Goal: Information Seeking & Learning: Learn about a topic

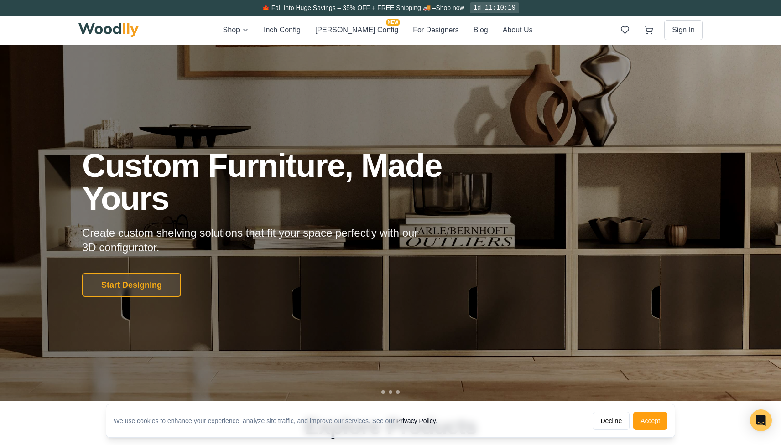
click at [539, 113] on div at bounding box center [390, 223] width 781 height 356
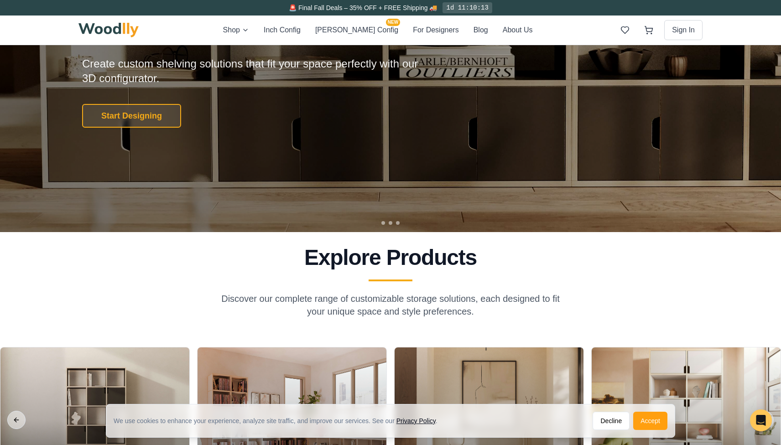
scroll to position [161, 0]
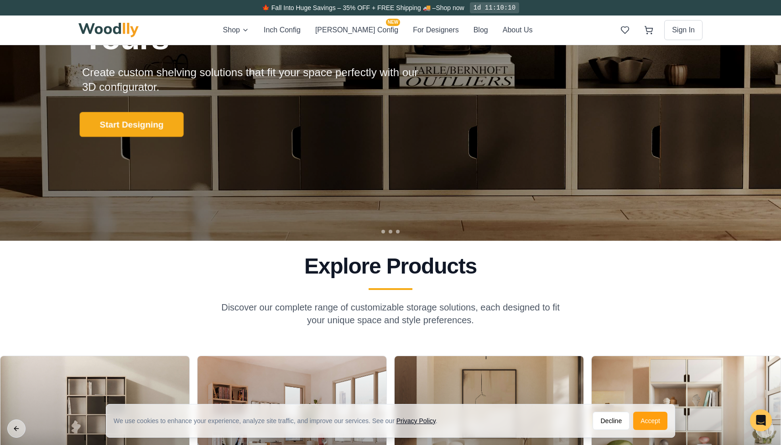
click at [144, 128] on button "Start Designing" at bounding box center [132, 124] width 104 height 25
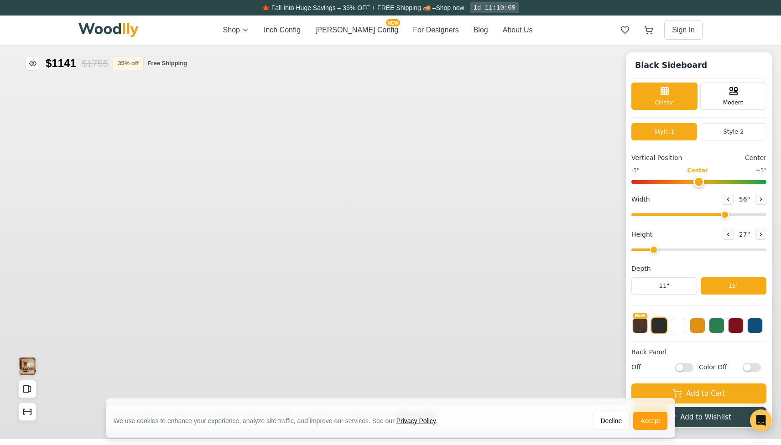
type input "56"
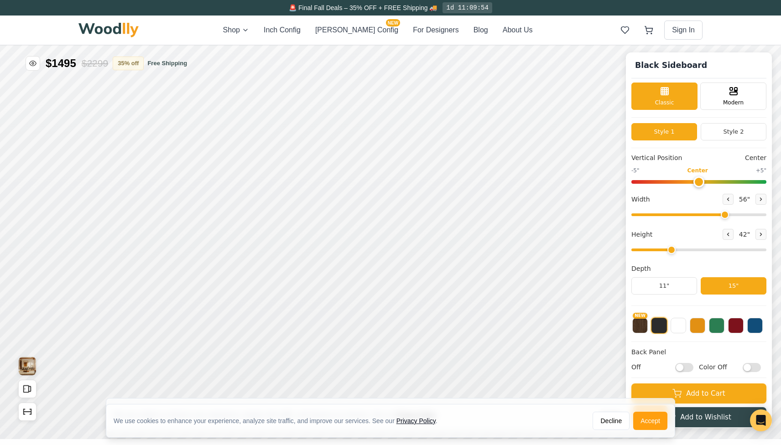
type input "2"
drag, startPoint x: 655, startPoint y: 253, endPoint x: 650, endPoint y: 247, distance: 8.1
click at [650, 249] on input "range" at bounding box center [698, 250] width 135 height 3
drag, startPoint x: 722, startPoint y: 212, endPoint x: 717, endPoint y: 208, distance: 6.8
click at [717, 213] on input "range" at bounding box center [698, 214] width 135 height 3
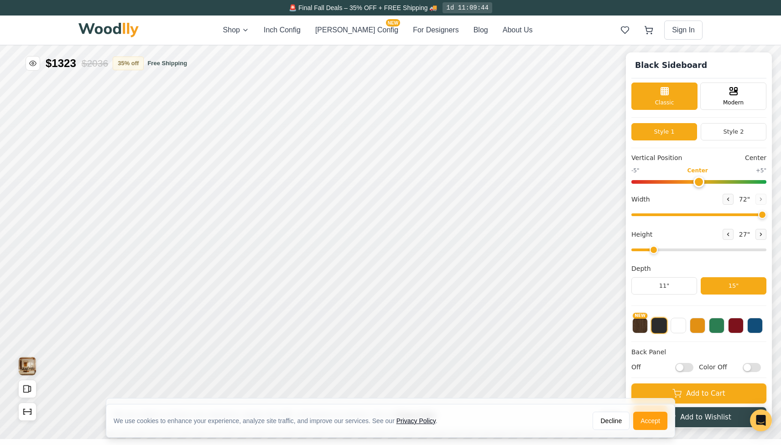
drag, startPoint x: 717, startPoint y: 214, endPoint x: 766, endPoint y: 215, distance: 48.4
click at [766, 215] on input "range" at bounding box center [698, 214] width 135 height 3
click at [764, 200] on div "Black Sideboard Classic Modern Style 1 Style 2 Vertical Position Center -5" Cen…" at bounding box center [699, 240] width 146 height 376
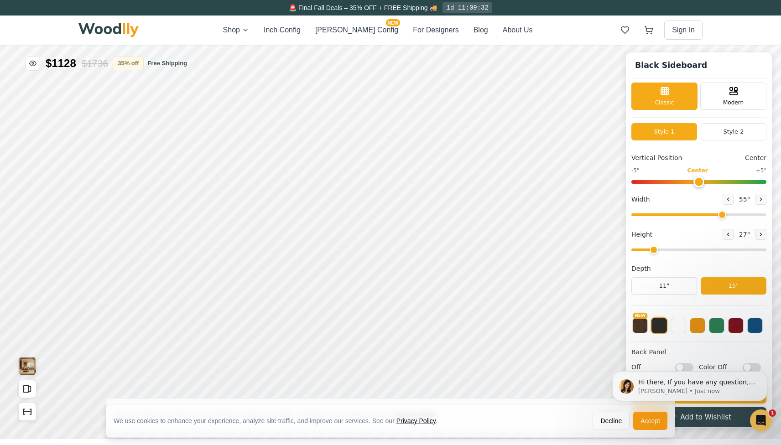
drag, startPoint x: 760, startPoint y: 214, endPoint x: 720, endPoint y: 218, distance: 40.3
click at [720, 216] on input "range" at bounding box center [698, 214] width 135 height 3
drag, startPoint x: 720, startPoint y: 218, endPoint x: 743, endPoint y: 215, distance: 22.5
type input "65"
click at [743, 215] on input "range" at bounding box center [698, 214] width 135 height 3
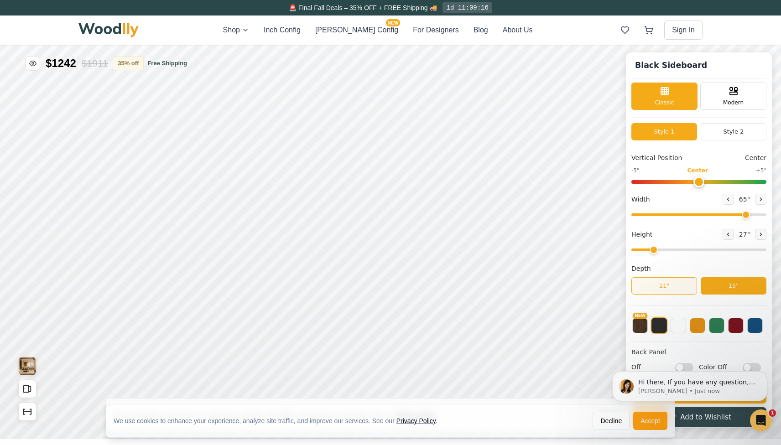
click at [655, 288] on button "11"" at bounding box center [664, 285] width 66 height 17
click at [737, 286] on button "15"" at bounding box center [734, 285] width 66 height 17
click at [720, 329] on button at bounding box center [717, 325] width 16 height 16
click at [732, 328] on button at bounding box center [736, 325] width 16 height 16
click at [676, 326] on button at bounding box center [678, 325] width 16 height 16
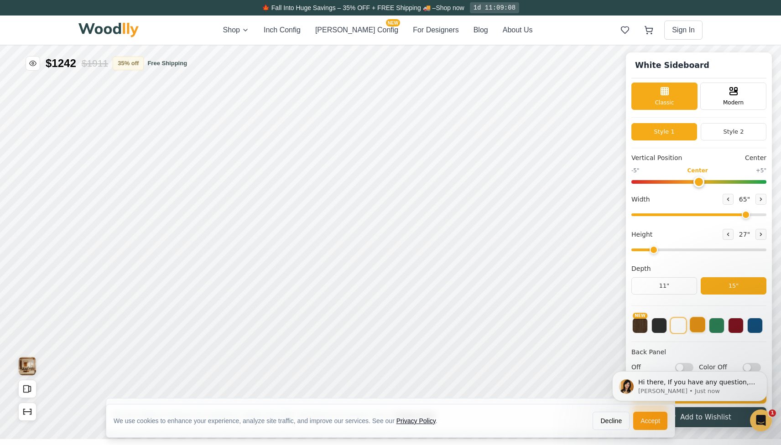
click at [702, 326] on button at bounding box center [698, 325] width 16 height 16
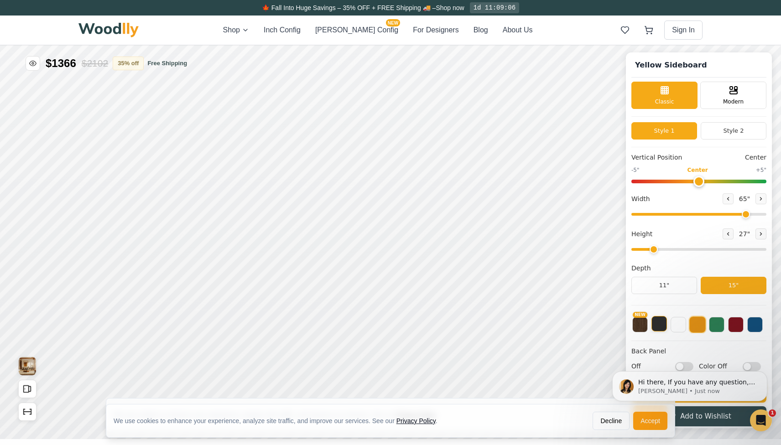
click at [659, 329] on button at bounding box center [659, 324] width 16 height 16
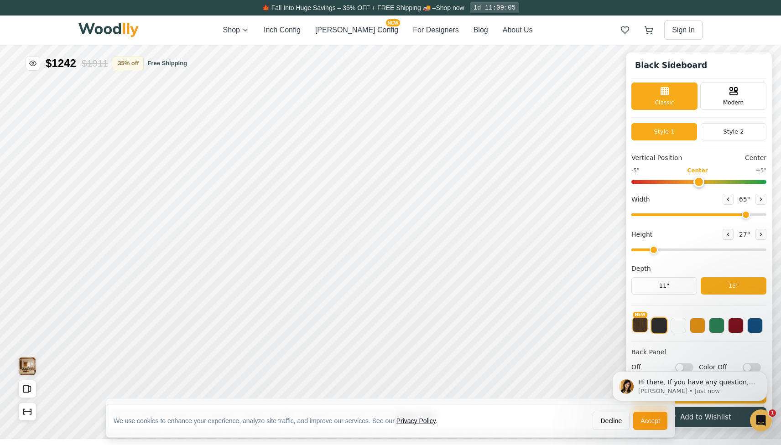
click at [641, 324] on button "NEW" at bounding box center [640, 325] width 16 height 16
click at [649, 325] on div "NEW" at bounding box center [698, 323] width 135 height 23
click at [655, 325] on button at bounding box center [659, 325] width 16 height 16
click at [736, 322] on button at bounding box center [736, 325] width 16 height 16
click at [756, 326] on button at bounding box center [755, 325] width 16 height 16
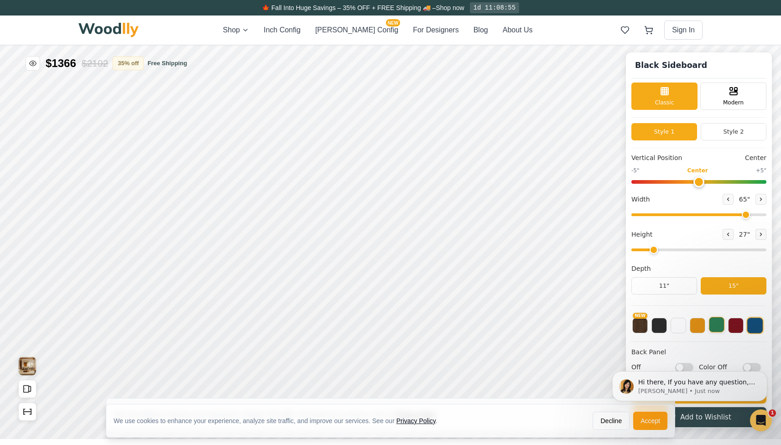
click at [717, 320] on button at bounding box center [717, 325] width 16 height 16
click at [736, 331] on button at bounding box center [736, 325] width 16 height 16
click at [21, 368] on img "View Gallery" at bounding box center [27, 366] width 17 height 18
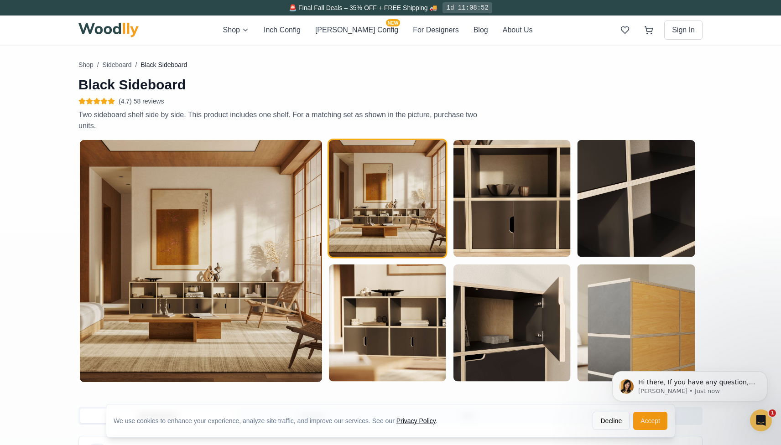
scroll to position [410, 0]
click at [196, 322] on img at bounding box center [201, 261] width 242 height 242
click at [373, 203] on img "button" at bounding box center [387, 198] width 117 height 117
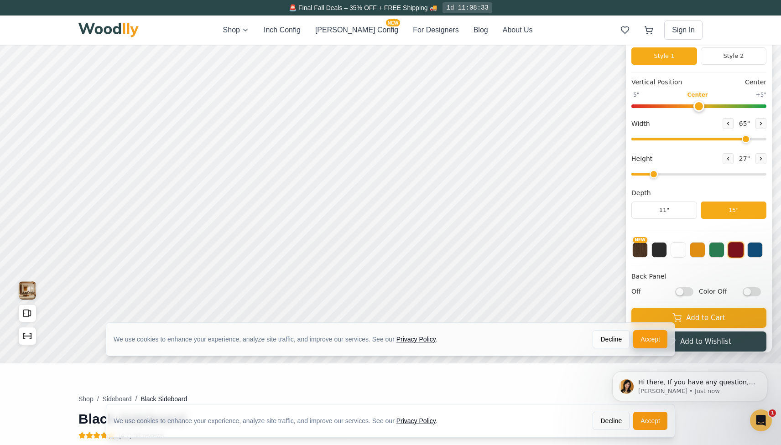
scroll to position [77, 0]
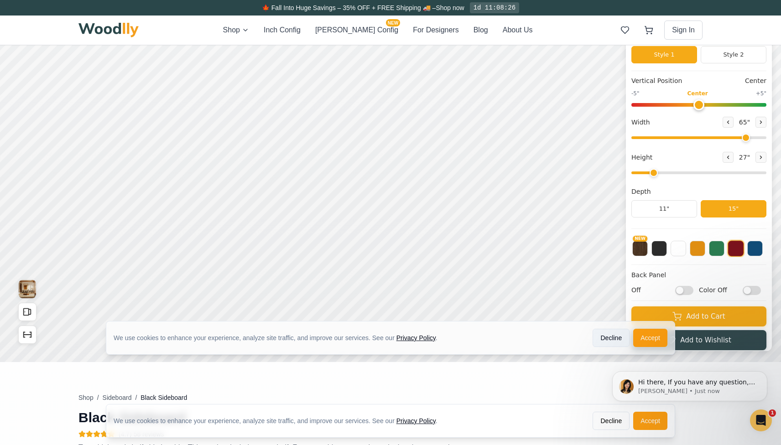
click at [612, 336] on button "Decline" at bounding box center [610, 338] width 37 height 18
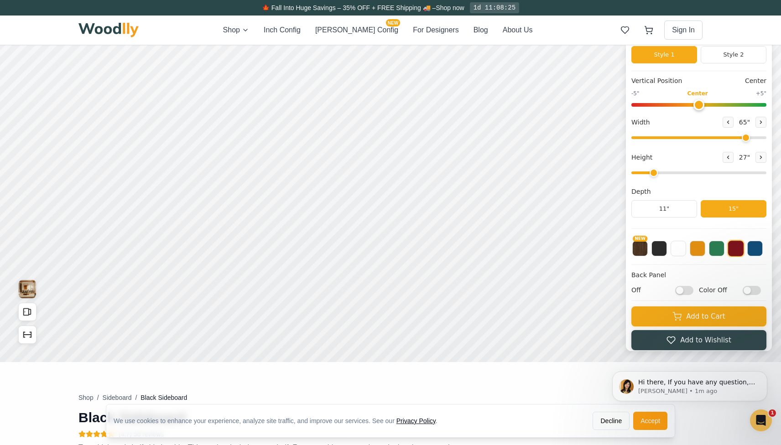
scroll to position [5, 0]
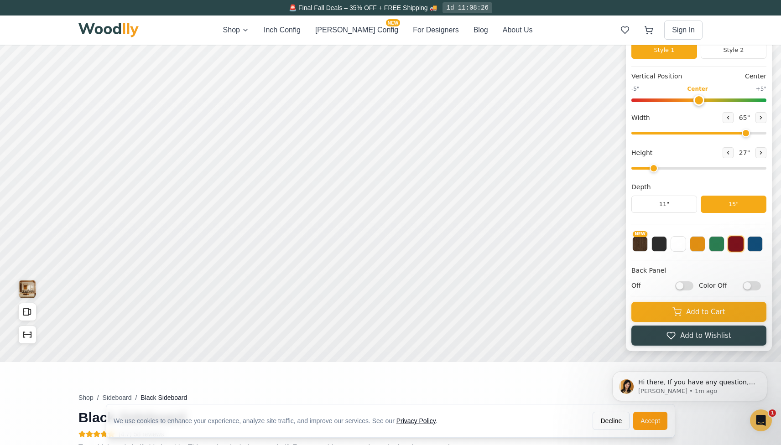
click at [752, 282] on input "Color Off" at bounding box center [752, 285] width 18 height 9
click at [751, 287] on input "Color On" at bounding box center [752, 285] width 18 height 9
click at [751, 286] on input "Color Off" at bounding box center [752, 285] width 18 height 9
click at [751, 286] on input "Color On" at bounding box center [752, 285] width 18 height 9
checkbox input "false"
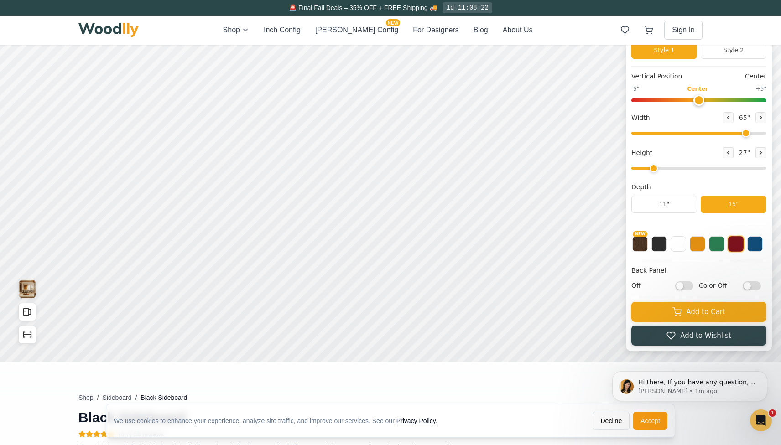
click at [686, 286] on input "Off" at bounding box center [684, 285] width 18 height 9
click at [686, 286] on input "On" at bounding box center [684, 285] width 18 height 9
click at [686, 286] on input "Off" at bounding box center [684, 285] width 18 height 9
click at [686, 286] on input "On" at bounding box center [684, 285] width 18 height 9
click at [686, 286] on input "Off" at bounding box center [684, 285] width 18 height 9
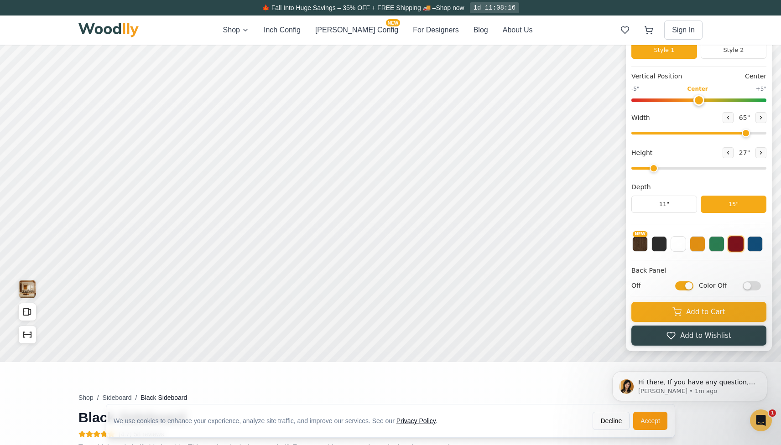
checkbox input "true"
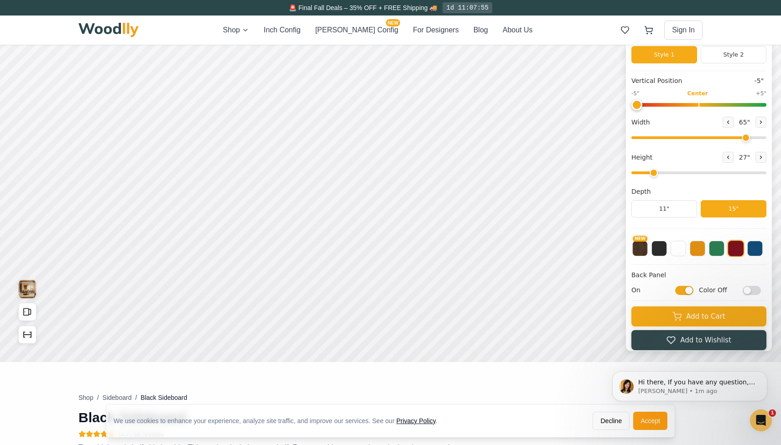
drag, startPoint x: 697, startPoint y: 104, endPoint x: 578, endPoint y: 101, distance: 119.1
click at [631, 103] on input "range" at bounding box center [698, 105] width 135 height 4
click at [722, 53] on button "Style 2" at bounding box center [734, 54] width 66 height 17
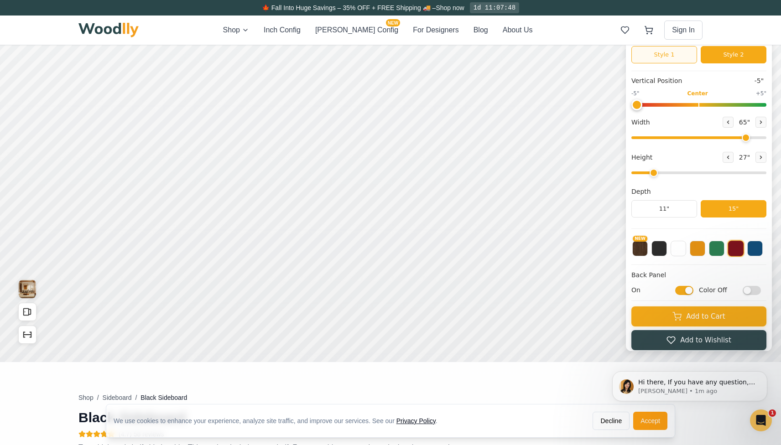
click at [676, 56] on button "Style 1" at bounding box center [664, 54] width 66 height 17
click at [728, 60] on button "Style 2" at bounding box center [734, 54] width 66 height 17
drag, startPoint x: 636, startPoint y: 101, endPoint x: 784, endPoint y: 94, distance: 148.0
type input "5"
click at [766, 103] on input "range" at bounding box center [698, 105] width 135 height 4
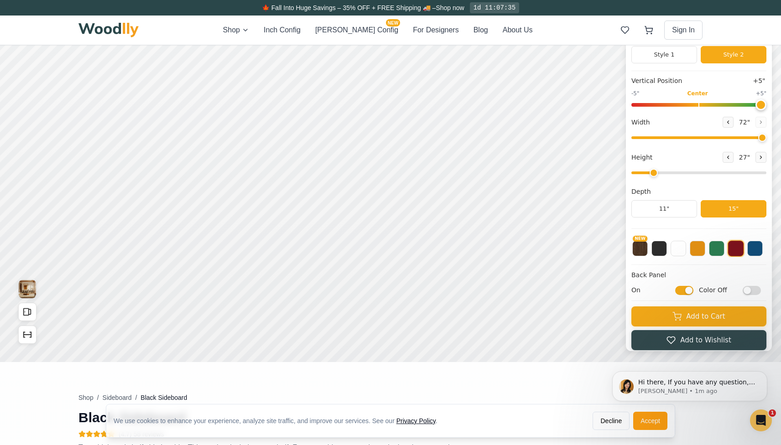
drag, startPoint x: 744, startPoint y: 135, endPoint x: 778, endPoint y: 132, distance: 33.5
type input "72"
click at [766, 136] on input "range" at bounding box center [698, 137] width 135 height 3
drag, startPoint x: 655, startPoint y: 172, endPoint x: 660, endPoint y: 158, distance: 15.4
click at [660, 171] on input "range" at bounding box center [698, 172] width 135 height 3
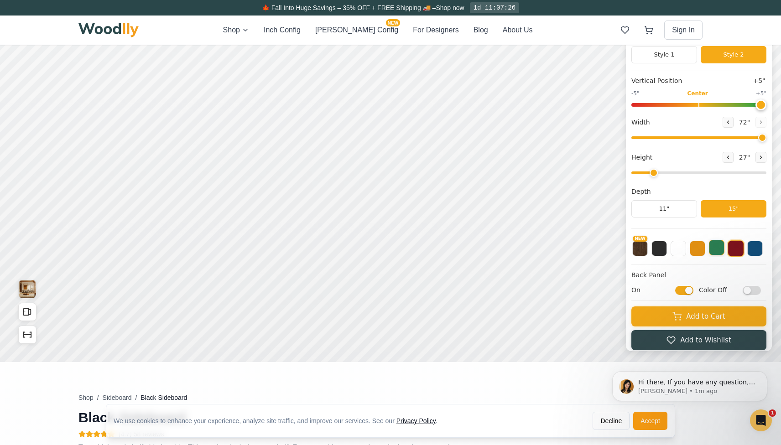
click at [715, 250] on button at bounding box center [717, 248] width 16 height 16
click at [734, 253] on div "Green Sideboard Classic Modern Style 1 Style 2 Vertical Position +5" -5" Center…" at bounding box center [699, 163] width 146 height 376
click at [735, 249] on button at bounding box center [736, 248] width 16 height 16
click at [758, 253] on button at bounding box center [755, 248] width 16 height 16
click at [697, 249] on button at bounding box center [698, 248] width 16 height 16
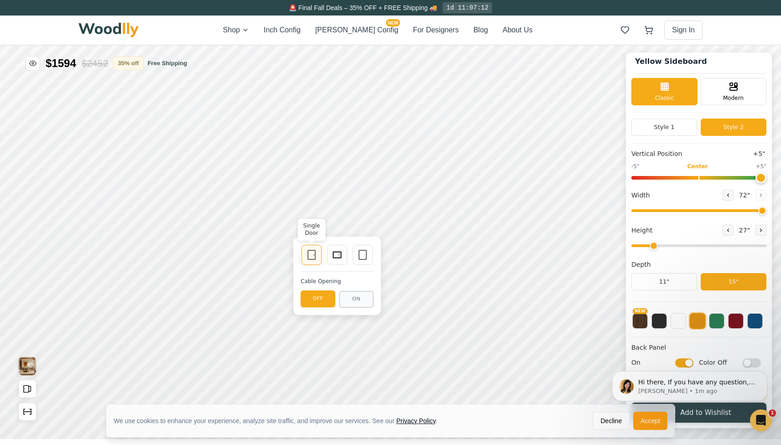
click at [315, 256] on icon at bounding box center [311, 254] width 11 height 11
click at [340, 254] on icon at bounding box center [337, 254] width 11 height 11
click at [362, 254] on icon at bounding box center [362, 254] width 11 height 11
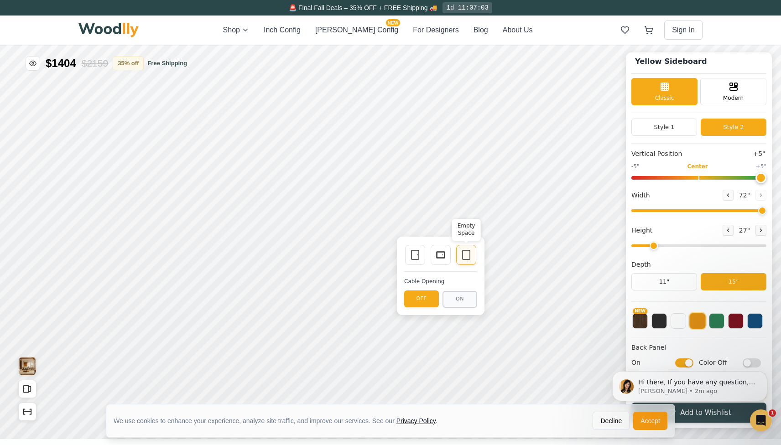
click at [460, 257] on div "Empty Space" at bounding box center [466, 255] width 20 height 20
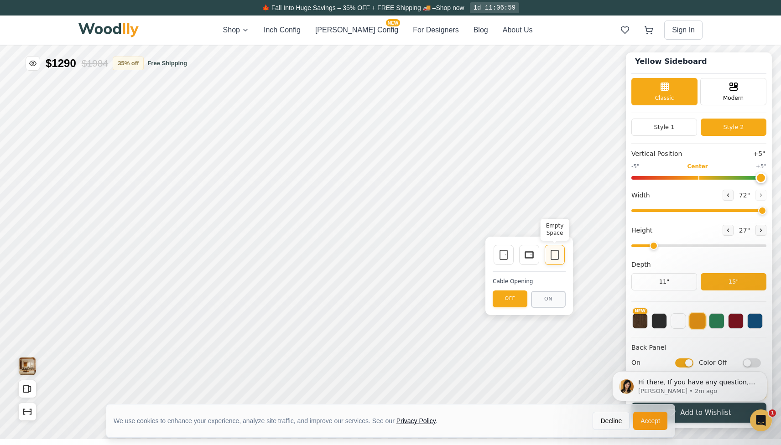
click at [552, 255] on icon at bounding box center [554, 254] width 11 height 11
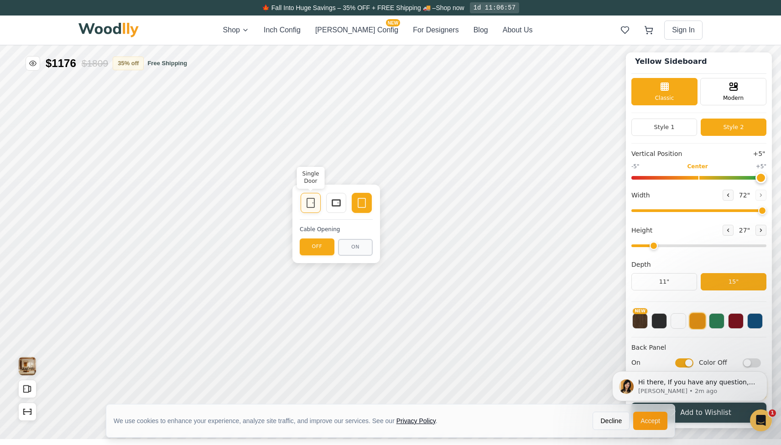
click at [317, 200] on div "Single Door" at bounding box center [311, 203] width 20 height 20
click at [338, 205] on icon at bounding box center [336, 202] width 11 height 11
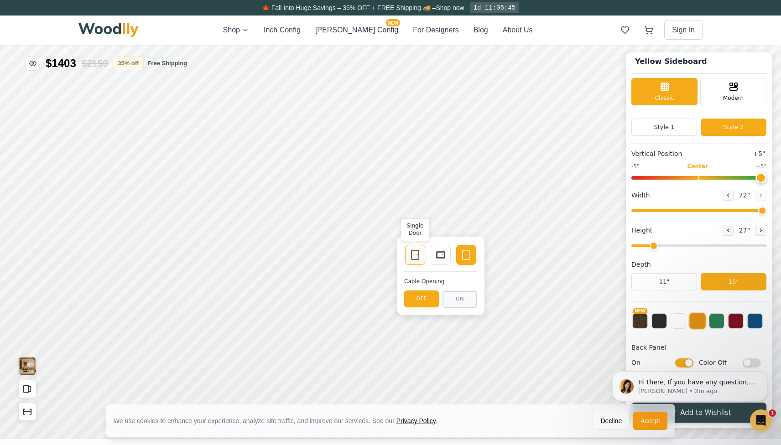
click at [412, 255] on icon at bounding box center [415, 254] width 11 height 11
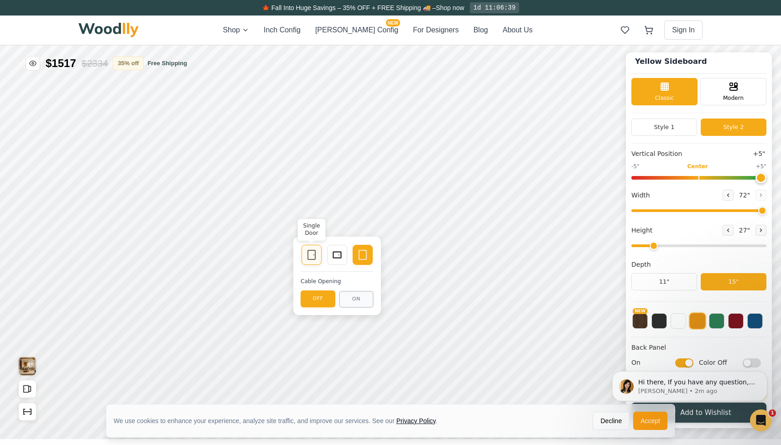
click at [308, 257] on icon at bounding box center [311, 254] width 11 height 11
click at [359, 258] on icon at bounding box center [362, 254] width 11 height 11
click at [338, 259] on icon at bounding box center [337, 254] width 11 height 11
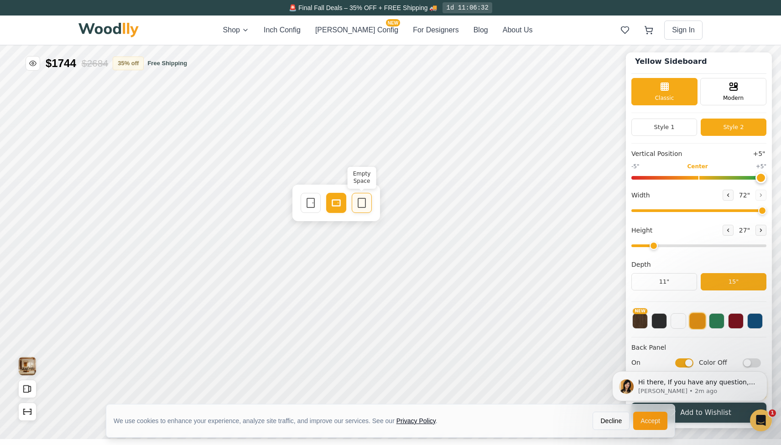
click at [364, 208] on icon at bounding box center [361, 202] width 11 height 11
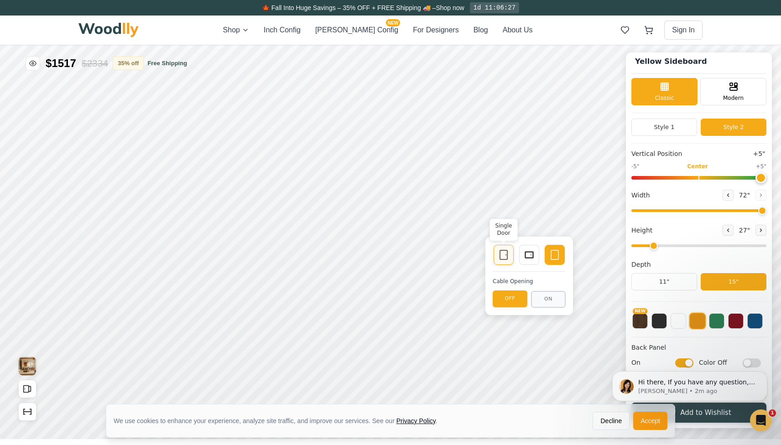
click at [503, 258] on icon at bounding box center [503, 254] width 11 height 11
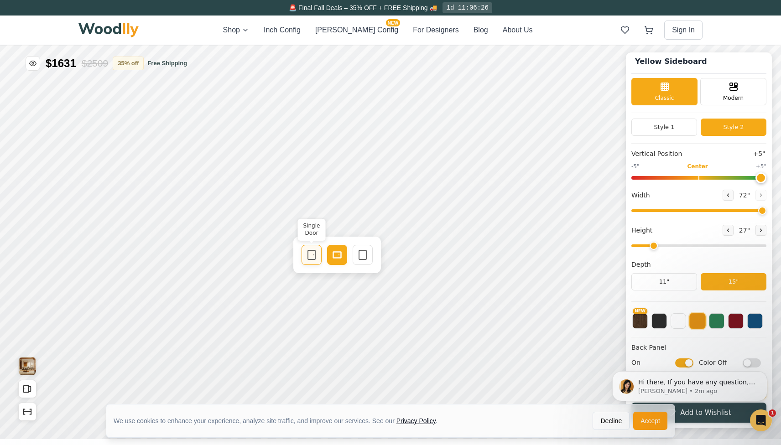
click at [313, 251] on rect at bounding box center [311, 254] width 7 height 9
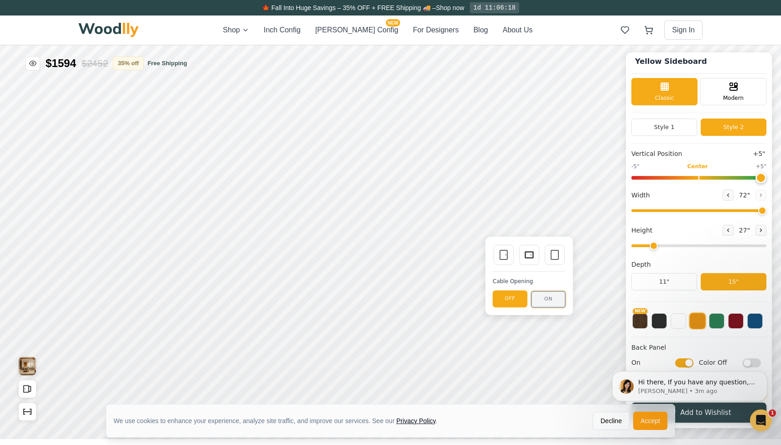
click at [549, 296] on button "ON" at bounding box center [548, 299] width 35 height 17
click at [510, 297] on button "OFF" at bounding box center [510, 299] width 35 height 17
click at [544, 301] on button "ON" at bounding box center [548, 299] width 35 height 17
click at [504, 295] on button "OFF" at bounding box center [510, 299] width 35 height 17
click at [544, 297] on button "ON" at bounding box center [548, 299] width 35 height 17
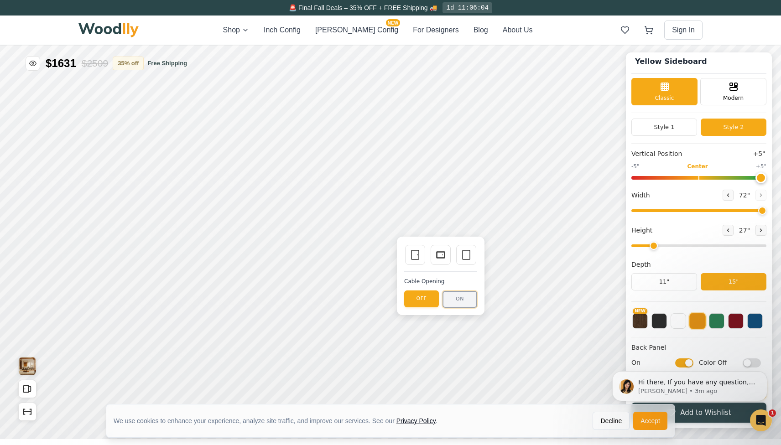
click at [457, 300] on button "ON" at bounding box center [459, 299] width 35 height 17
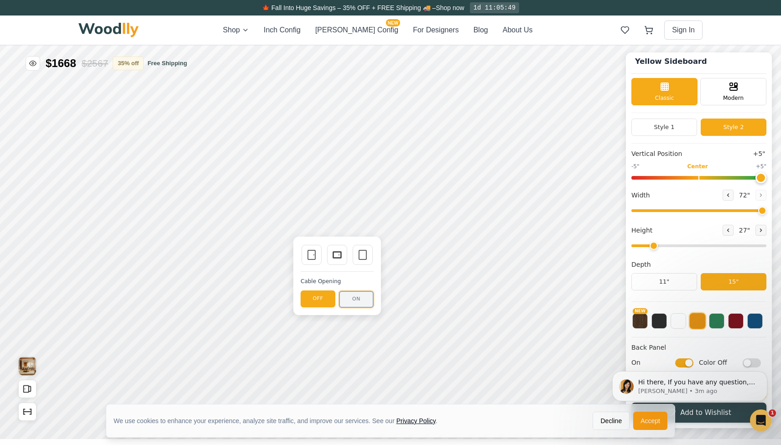
click at [352, 297] on button "ON" at bounding box center [356, 299] width 35 height 17
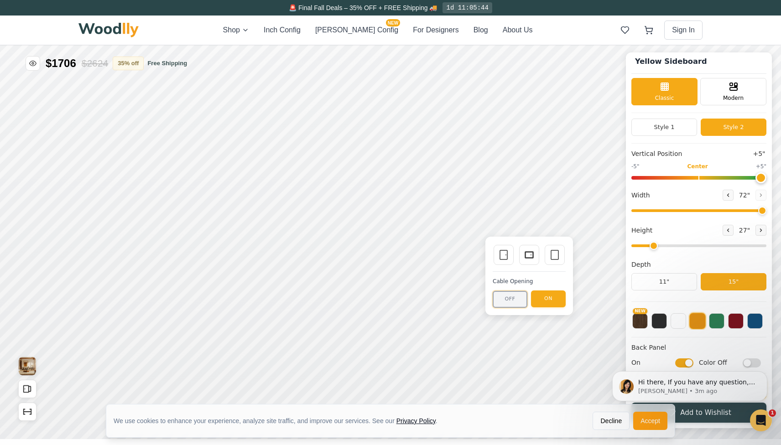
click at [514, 300] on button "OFF" at bounding box center [510, 299] width 35 height 17
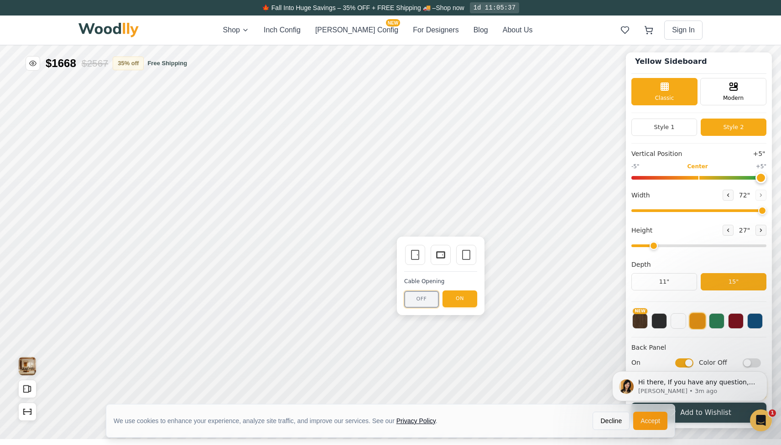
click at [419, 295] on button "OFF" at bounding box center [421, 299] width 35 height 17
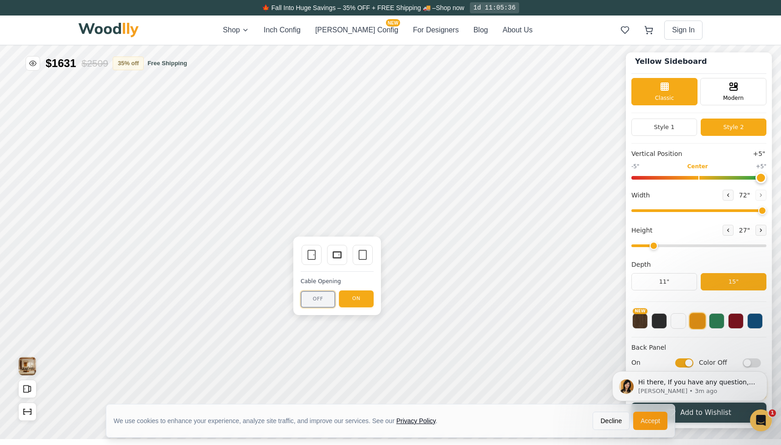
click at [318, 295] on button "OFF" at bounding box center [318, 299] width 35 height 17
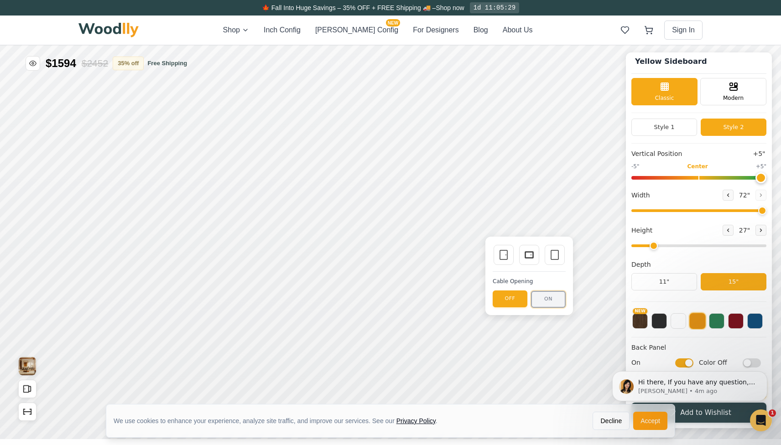
click at [546, 298] on button "ON" at bounding box center [548, 299] width 35 height 17
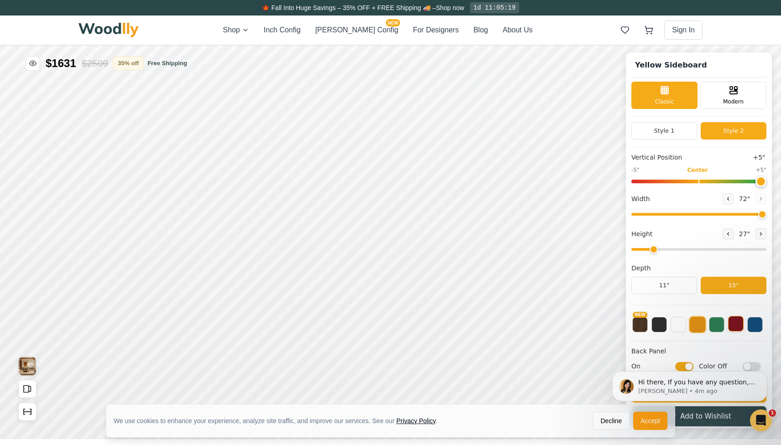
click at [737, 326] on button at bounding box center [736, 324] width 16 height 16
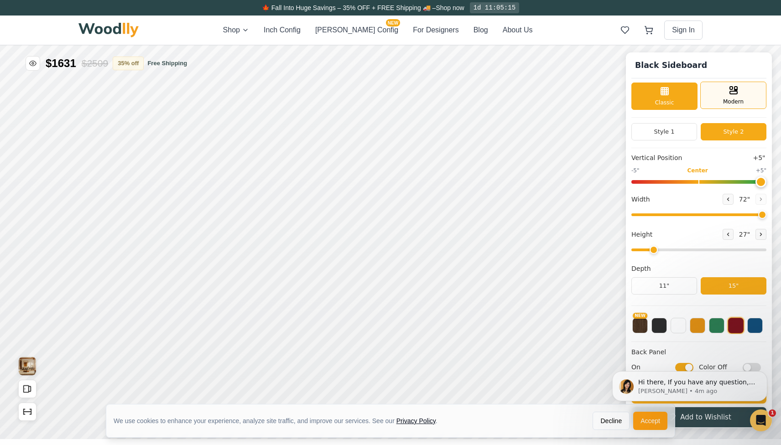
click at [724, 101] on span "Modern" at bounding box center [733, 102] width 21 height 8
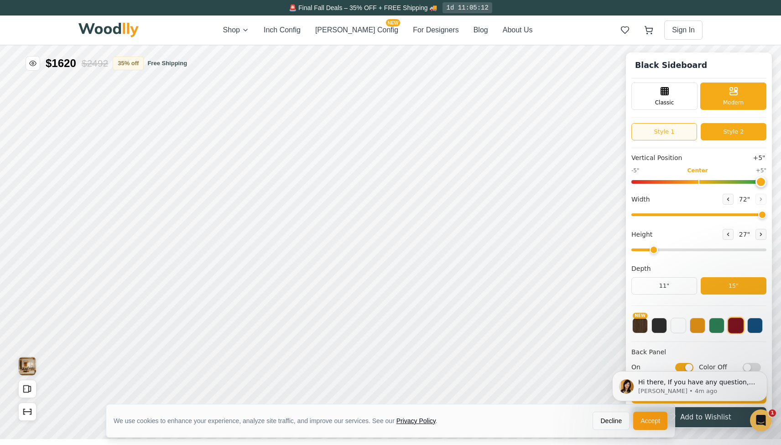
click at [672, 133] on button "Style 1" at bounding box center [664, 131] width 66 height 17
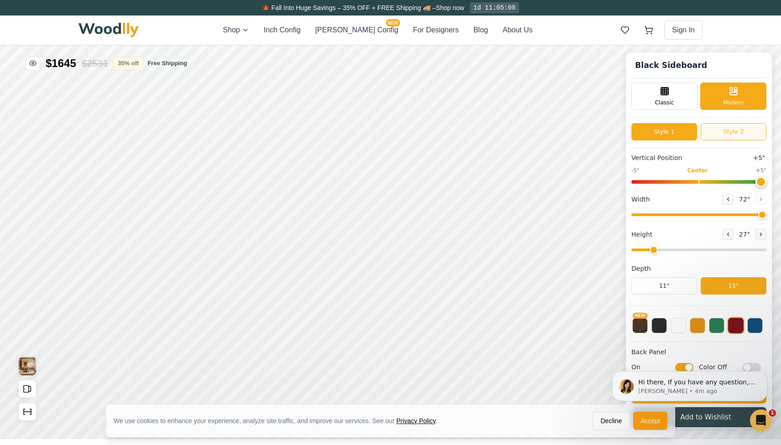
click at [728, 132] on button "Style 2" at bounding box center [734, 131] width 66 height 17
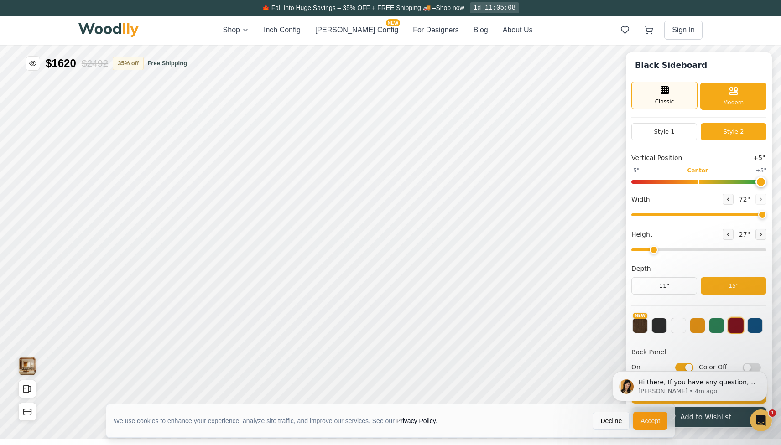
click at [666, 101] on span "Classic" at bounding box center [664, 102] width 19 height 8
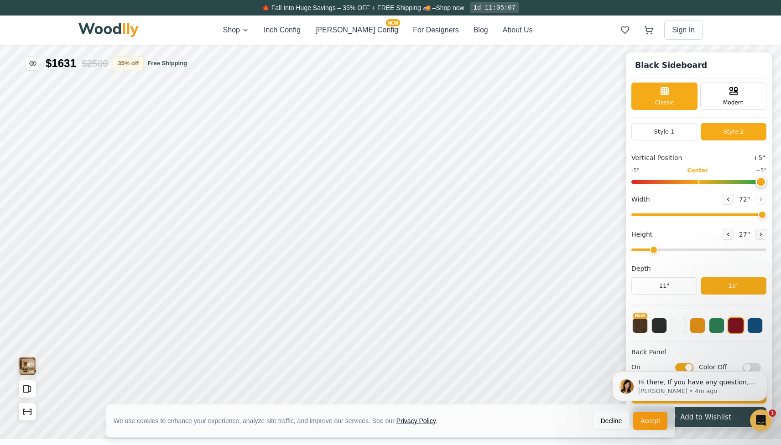
scroll to position [5, 0]
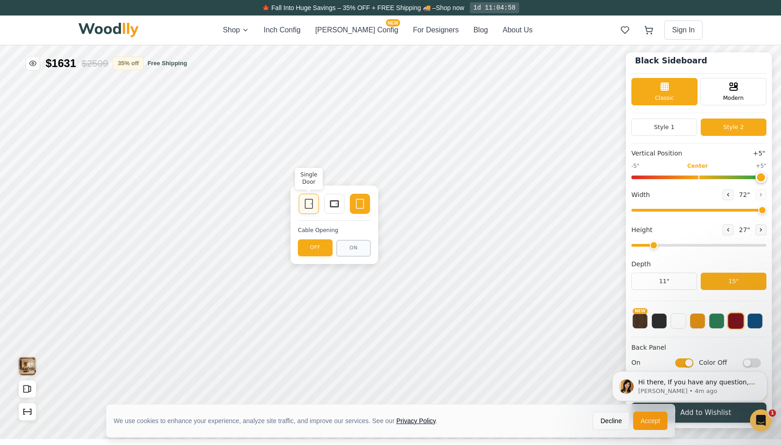
click at [308, 198] on div "Single Door" at bounding box center [309, 204] width 20 height 20
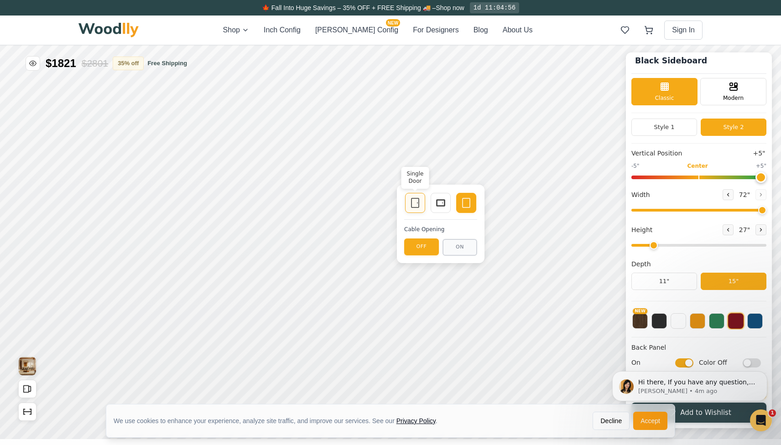
click at [416, 209] on div "Single Door" at bounding box center [415, 203] width 20 height 20
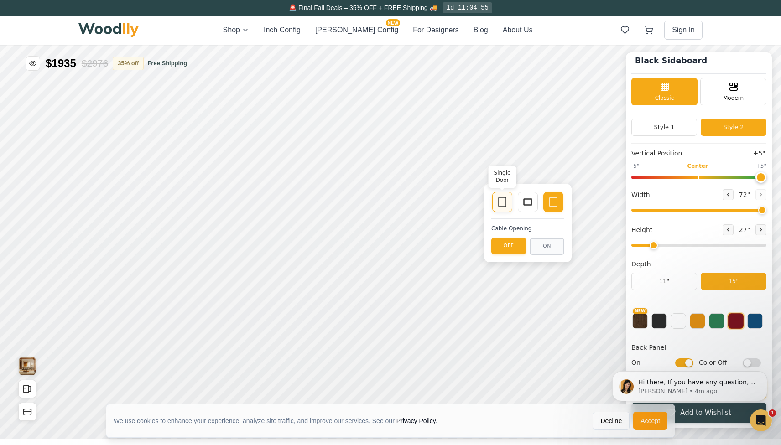
click at [499, 203] on rect at bounding box center [502, 201] width 7 height 9
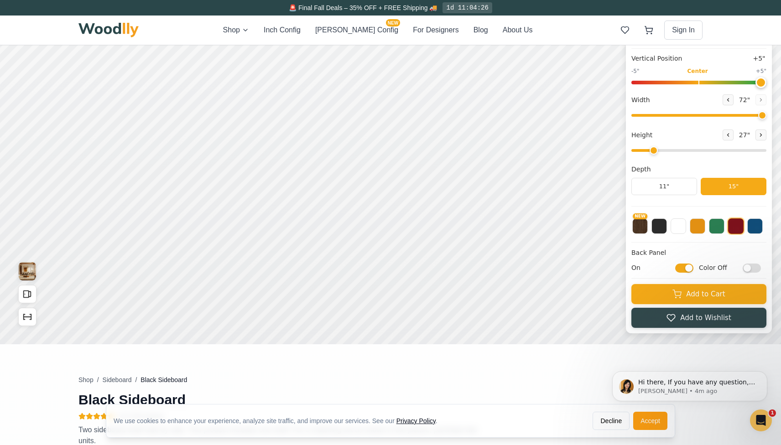
scroll to position [78, 0]
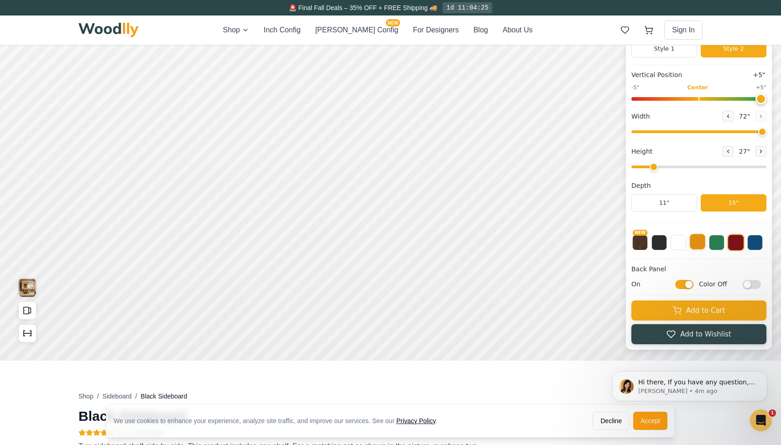
click at [697, 244] on button at bounding box center [698, 242] width 16 height 16
click at [717, 239] on button at bounding box center [717, 242] width 16 height 16
click at [730, 243] on button at bounding box center [736, 242] width 16 height 16
click at [682, 244] on button at bounding box center [678, 242] width 16 height 16
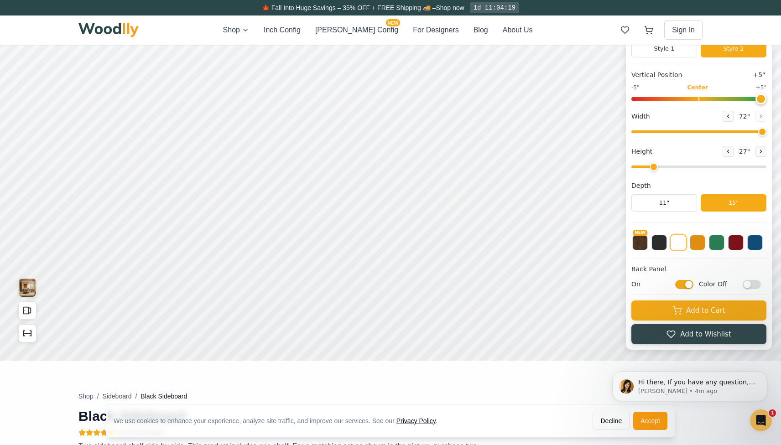
scroll to position [0, 0]
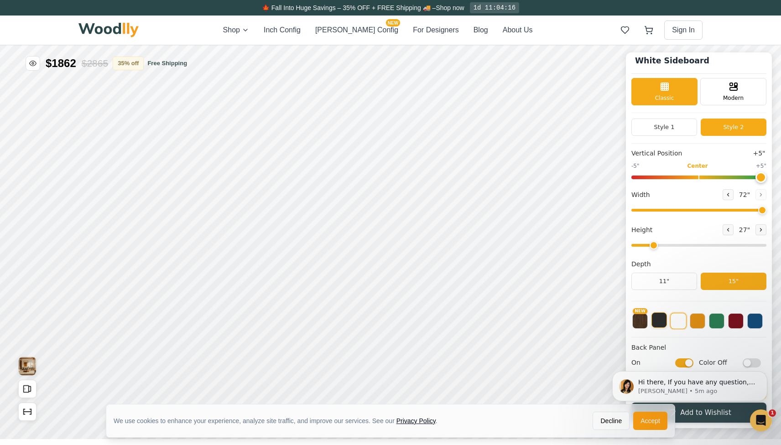
click at [654, 320] on button at bounding box center [659, 320] width 16 height 16
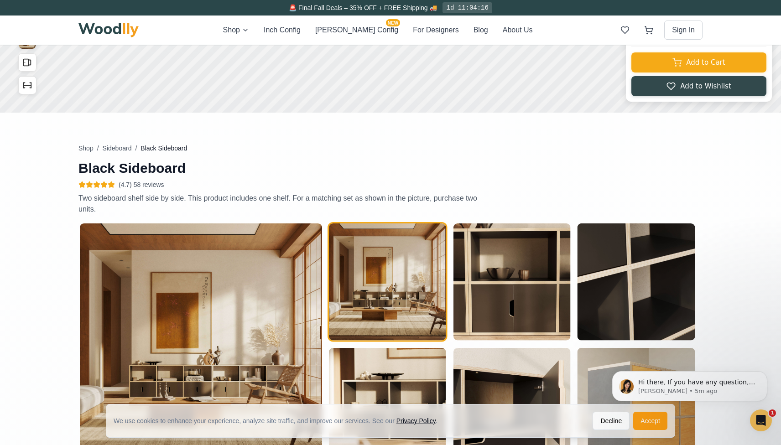
scroll to position [458, 0]
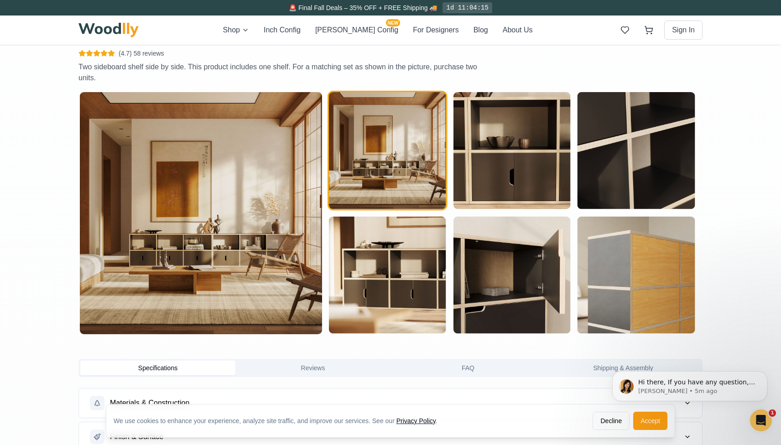
click at [250, 166] on img at bounding box center [201, 213] width 242 height 242
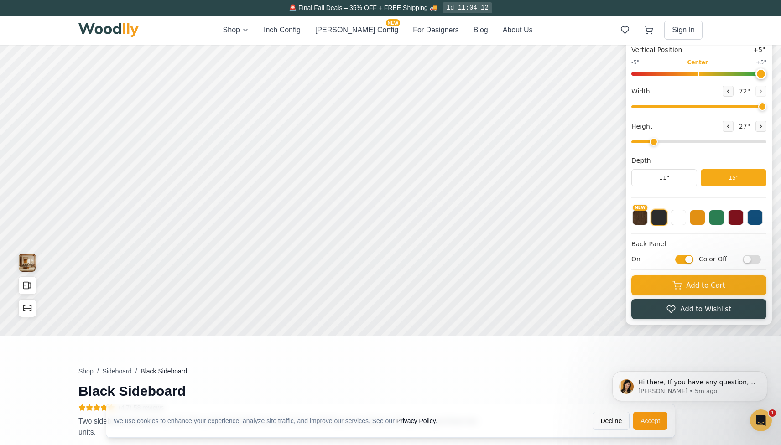
scroll to position [36, 0]
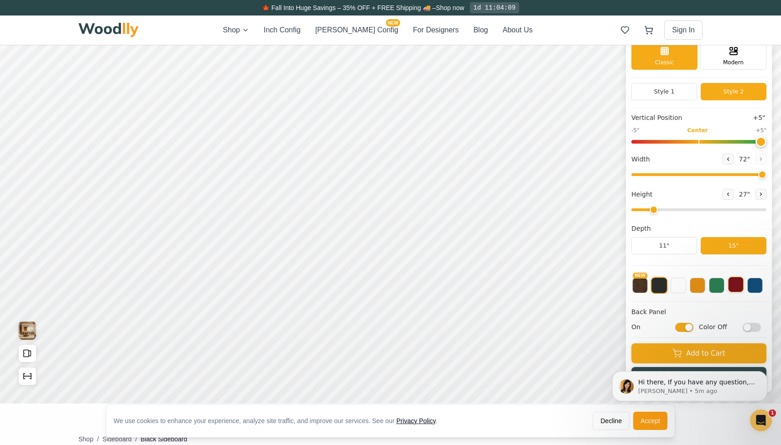
click at [738, 285] on button at bounding box center [736, 285] width 16 height 16
click at [754, 286] on button at bounding box center [755, 285] width 16 height 16
click at [676, 285] on button at bounding box center [678, 285] width 16 height 16
click at [694, 284] on button at bounding box center [698, 285] width 16 height 16
click at [674, 289] on button at bounding box center [678, 285] width 16 height 16
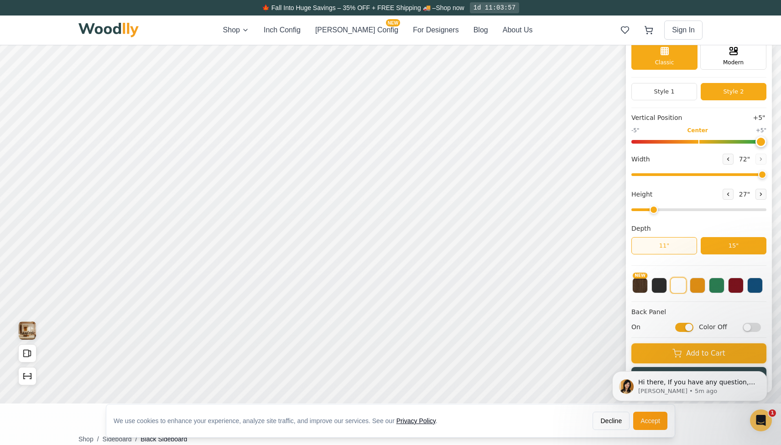
click at [669, 245] on button "11"" at bounding box center [664, 245] width 66 height 17
click at [742, 245] on button "15"" at bounding box center [734, 245] width 66 height 17
drag, startPoint x: 657, startPoint y: 210, endPoint x: 629, endPoint y: 221, distance: 30.6
type input "1"
click at [631, 211] on input "range" at bounding box center [698, 209] width 135 height 3
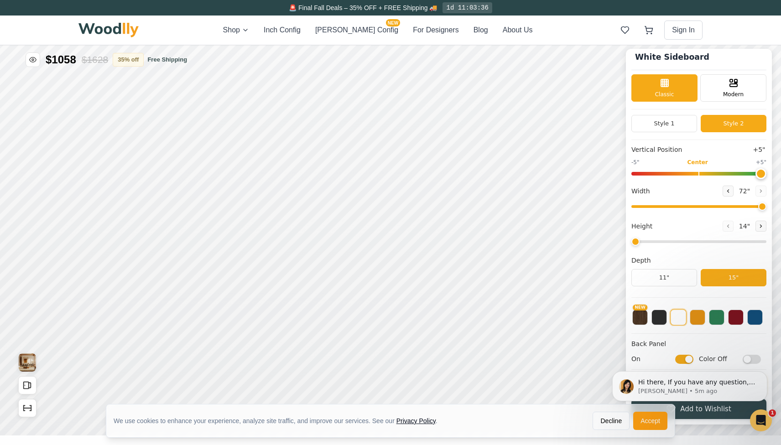
scroll to position [0, 0]
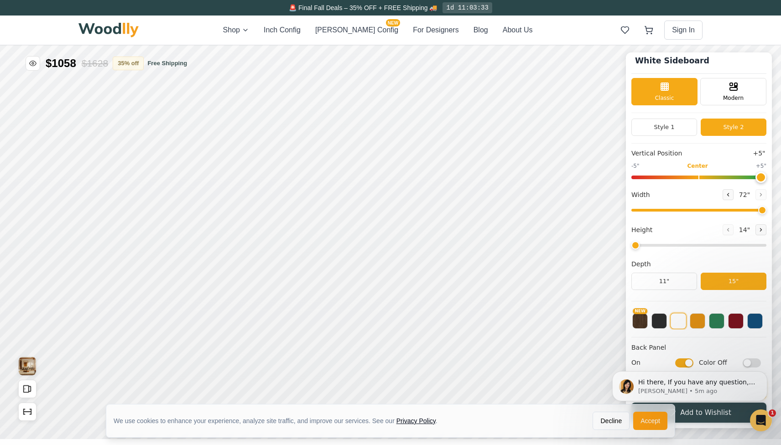
drag, startPoint x: 760, startPoint y: 209, endPoint x: 779, endPoint y: 209, distance: 18.7
click at [766, 209] on input "range" at bounding box center [698, 210] width 135 height 3
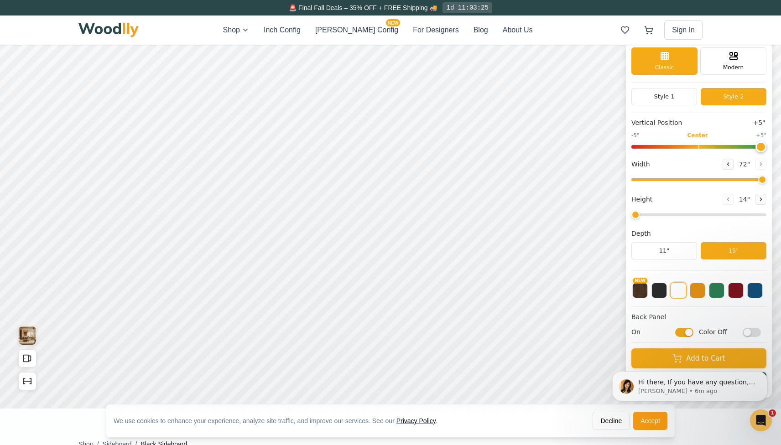
scroll to position [41, 0]
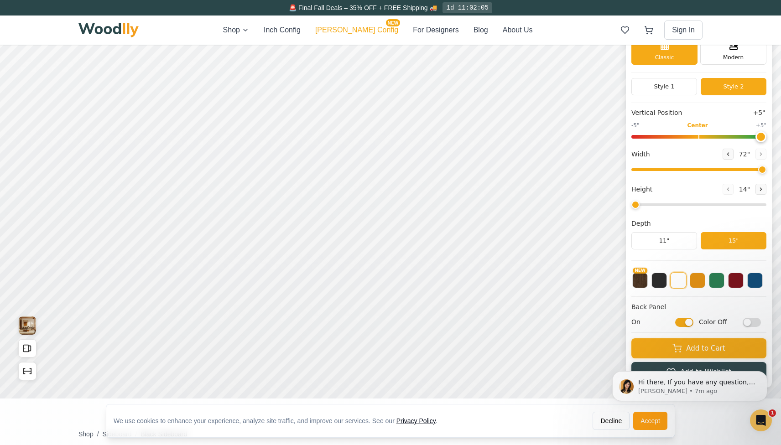
click at [359, 30] on button "[PERSON_NAME] Config NEW" at bounding box center [356, 30] width 83 height 11
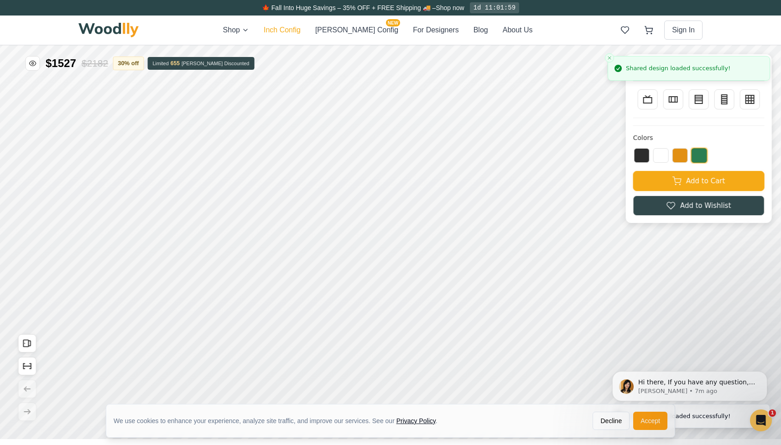
click at [301, 32] on button "Inch Config" at bounding box center [282, 30] width 37 height 11
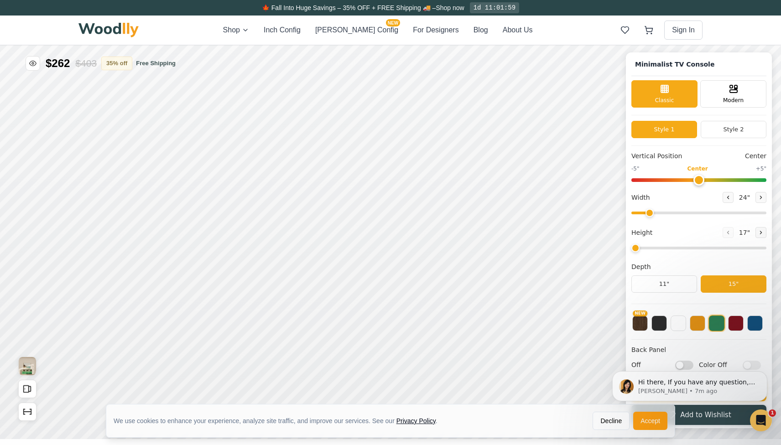
type input "63"
type input "2"
click at [366, 33] on button "[PERSON_NAME] Config NEW" at bounding box center [356, 30] width 83 height 11
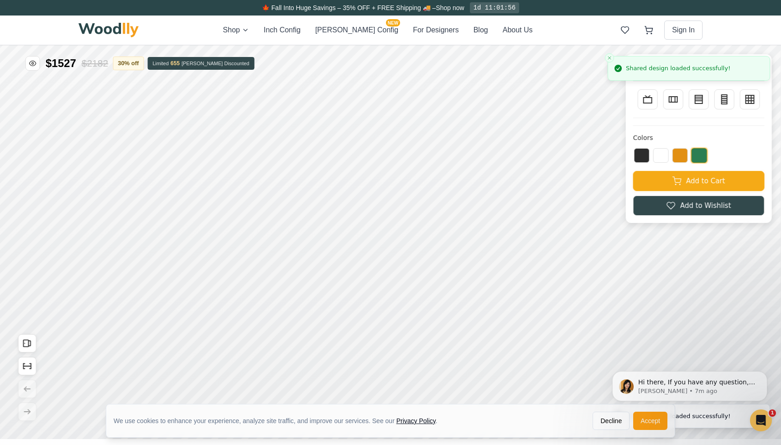
click at [425, 36] on div "Shop Inch Config [PERSON_NAME] Config NEW For Designers Blog About Us Sign In" at bounding box center [390, 30] width 624 height 29
click at [423, 29] on button "For Designers" at bounding box center [436, 30] width 46 height 11
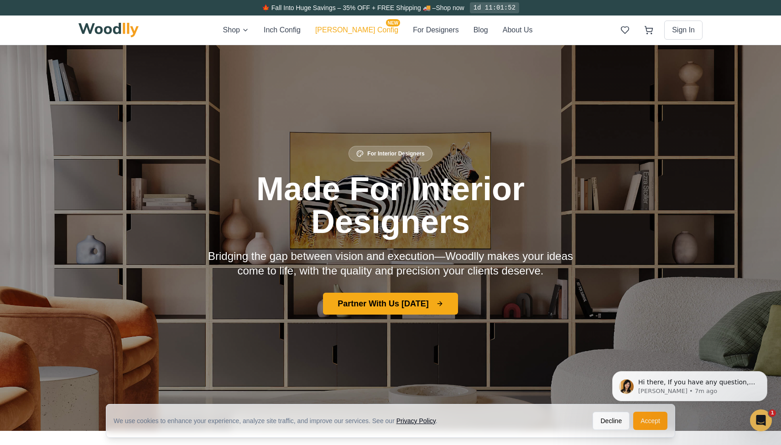
click at [347, 28] on button "[PERSON_NAME] Config NEW" at bounding box center [356, 30] width 83 height 11
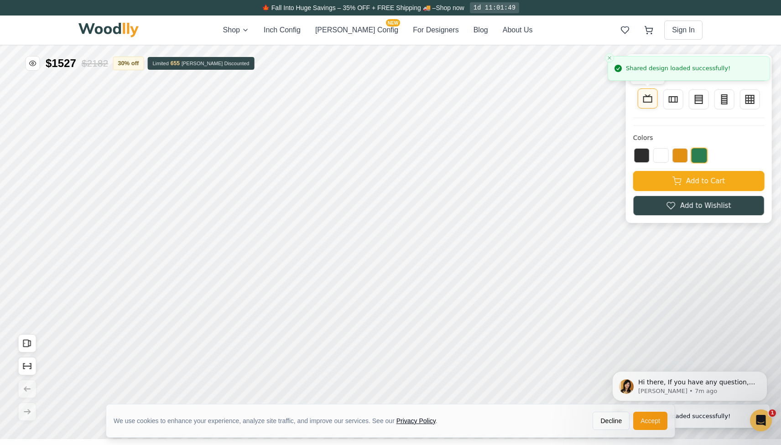
click at [644, 102] on rect at bounding box center [648, 99] width 8 height 5
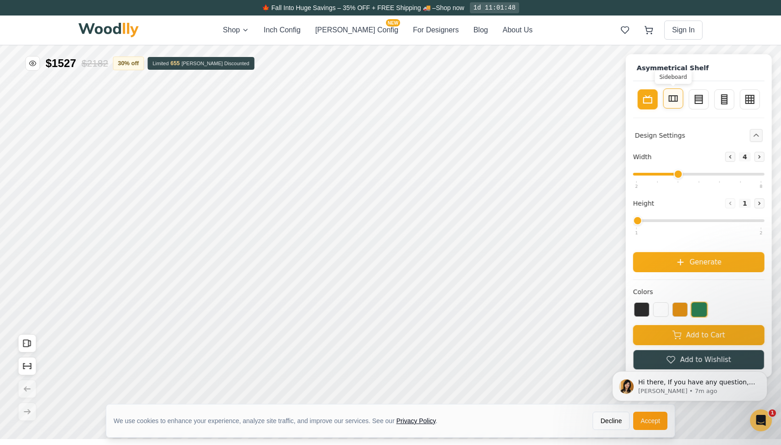
click at [680, 100] on button "Sideboard" at bounding box center [673, 98] width 20 height 20
type input "2"
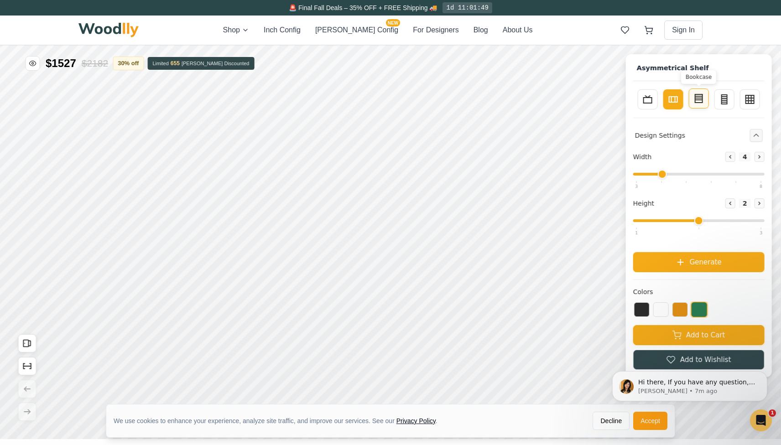
click at [699, 100] on icon at bounding box center [698, 98] width 11 height 11
type input "3"
type input "4"
click at [653, 99] on button "TV Stand" at bounding box center [648, 98] width 20 height 20
type input "4"
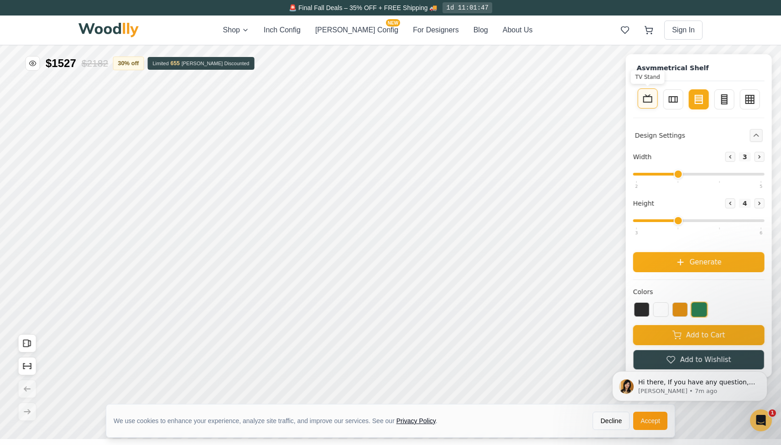
type input "1"
drag, startPoint x: 678, startPoint y: 170, endPoint x: 718, endPoint y: 170, distance: 40.1
click at [718, 173] on input "range" at bounding box center [698, 174] width 131 height 3
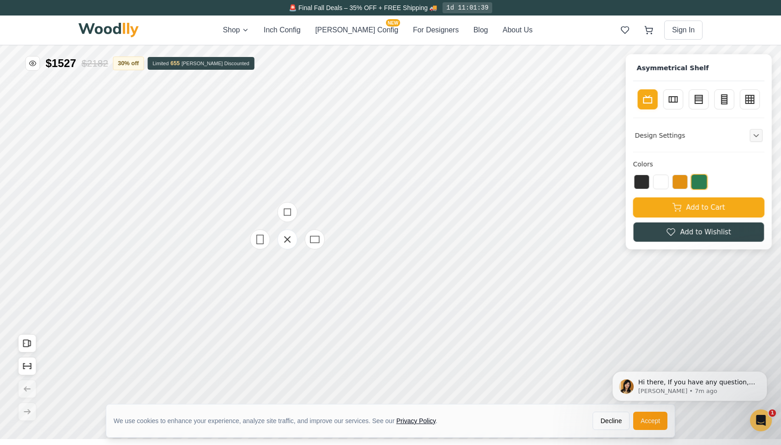
click at [676, 179] on button at bounding box center [680, 182] width 16 height 15
click at [304, 249] on icon at bounding box center [301, 249] width 11 height 11
click at [249, 230] on icon at bounding box center [248, 230] width 11 height 11
click at [316, 141] on icon at bounding box center [315, 140] width 11 height 11
click at [310, 135] on icon at bounding box center [312, 131] width 11 height 11
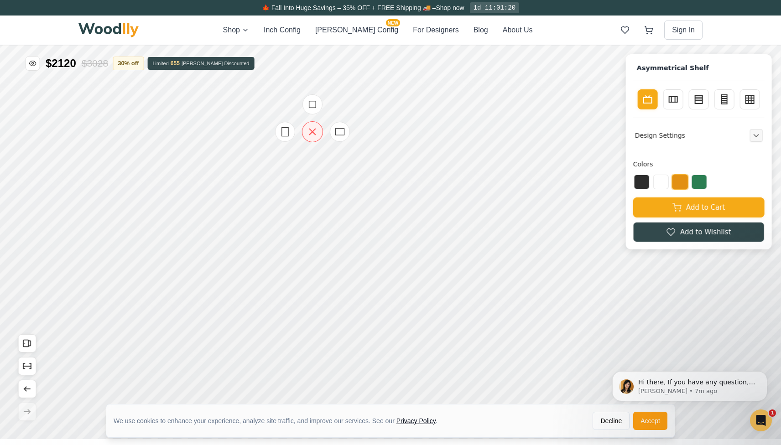
click at [314, 130] on icon at bounding box center [313, 132] width 6 height 6
click at [312, 130] on icon at bounding box center [312, 131] width 11 height 11
click at [338, 130] on icon at bounding box center [339, 131] width 11 height 11
click at [312, 128] on icon at bounding box center [312, 130] width 11 height 11
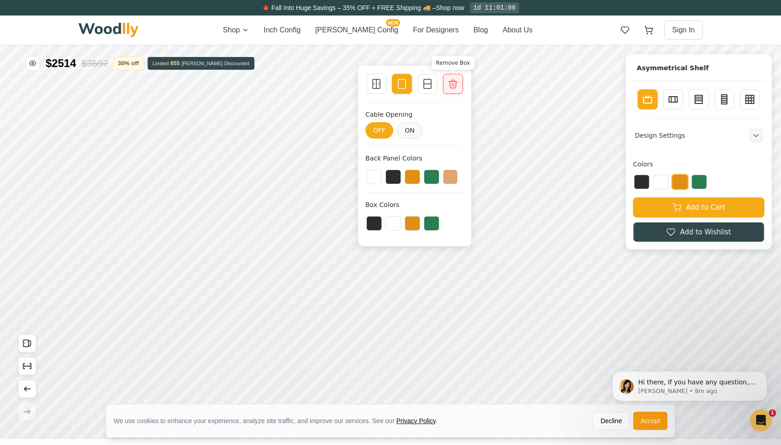
click at [447, 83] on icon at bounding box center [452, 83] width 11 height 11
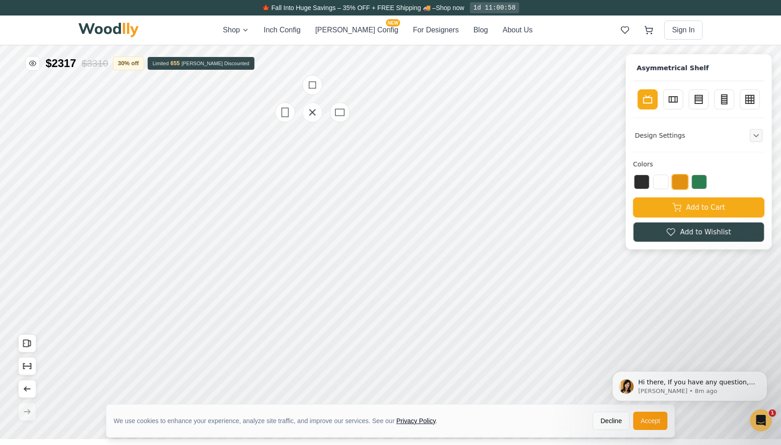
click at [309, 137] on div at bounding box center [312, 112] width 91 height 91
click at [309, 144] on div at bounding box center [312, 112] width 91 height 91
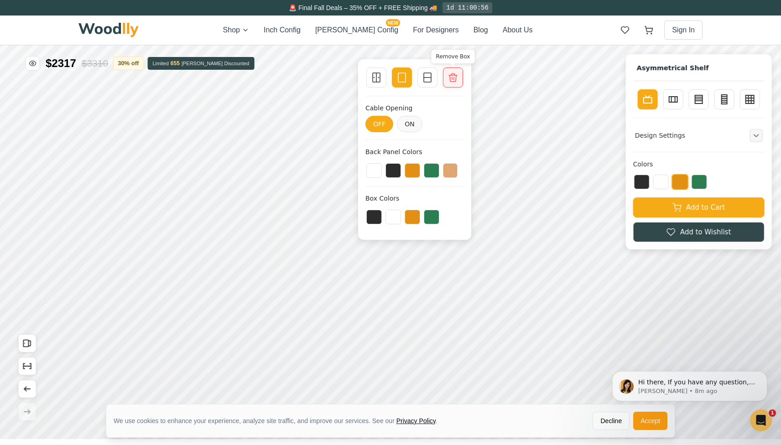
click at [455, 73] on icon at bounding box center [452, 77] width 11 height 11
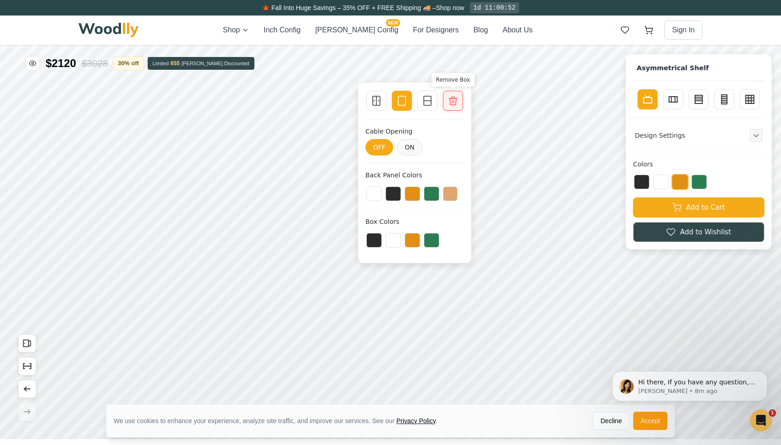
click at [453, 101] on icon at bounding box center [452, 100] width 11 height 11
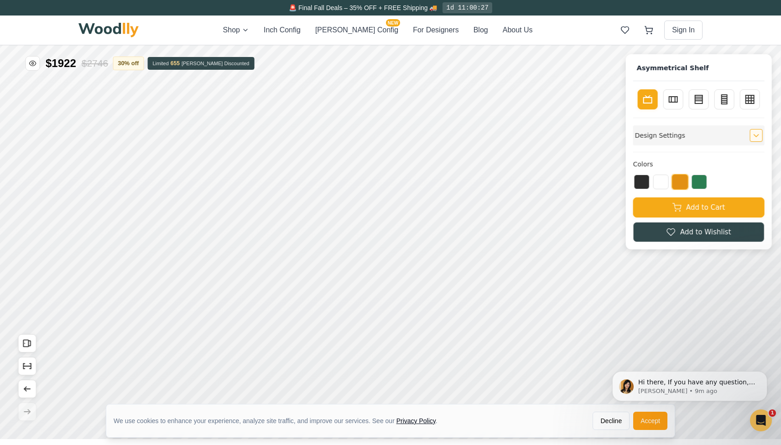
click at [760, 135] on button "Expand controls" at bounding box center [756, 135] width 13 height 13
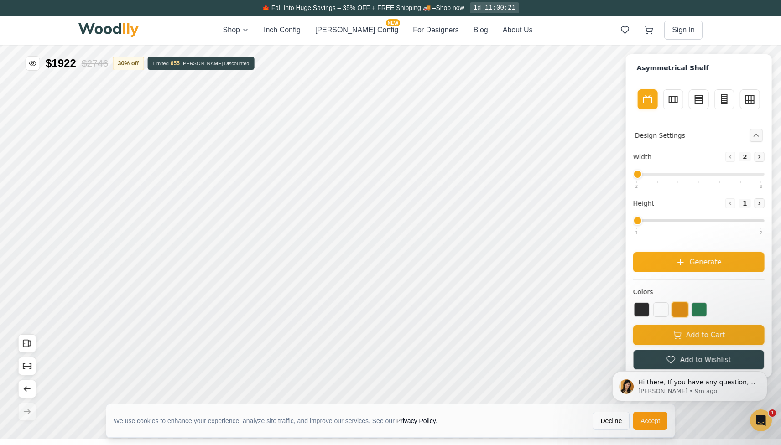
drag, startPoint x: 717, startPoint y: 172, endPoint x: 610, endPoint y: 192, distance: 108.6
type input "2"
click at [633, 176] on input "range" at bounding box center [698, 174] width 131 height 3
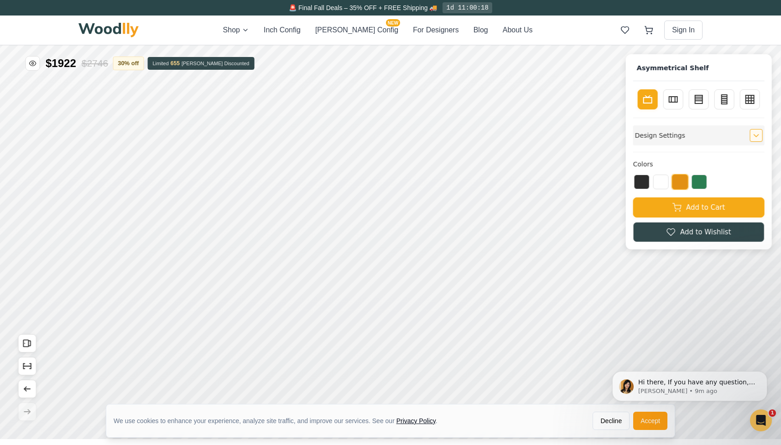
click at [757, 135] on icon "Expand controls" at bounding box center [756, 135] width 6 height 6
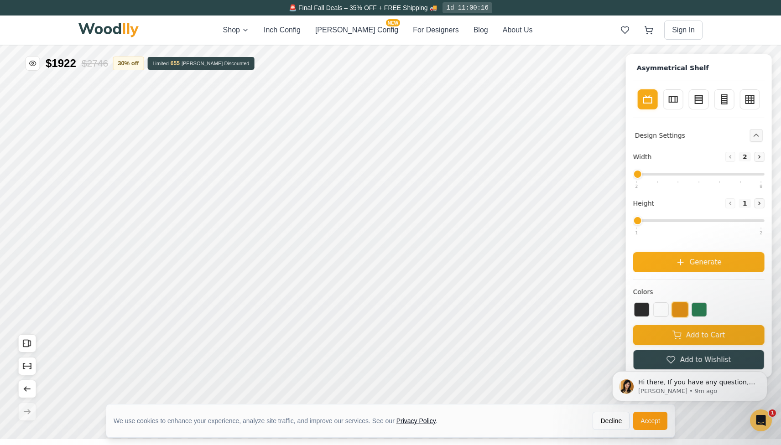
drag, startPoint x: 654, startPoint y: 218, endPoint x: 730, endPoint y: 213, distance: 76.3
click at [730, 213] on div "Height Decrease 1 Increase" at bounding box center [698, 213] width 131 height 31
drag, startPoint x: 702, startPoint y: 223, endPoint x: 688, endPoint y: 218, distance: 15.0
click at [734, 223] on div "Height Decrease 1 Increase" at bounding box center [698, 213] width 131 height 31
drag, startPoint x: 685, startPoint y: 218, endPoint x: 706, endPoint y: 218, distance: 21.4
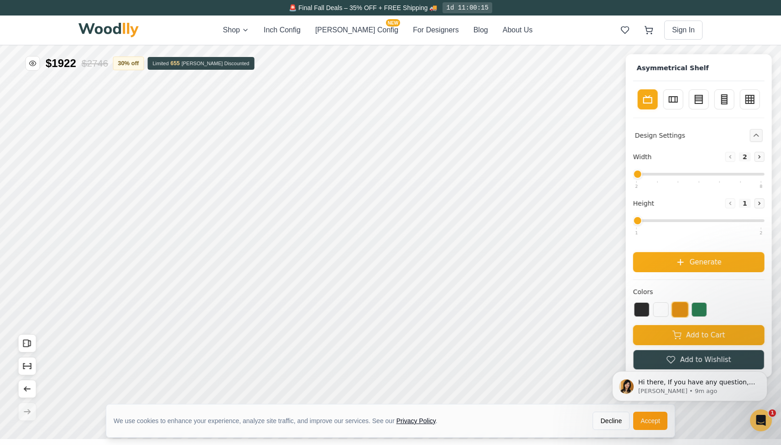
click at [711, 218] on div "Height Decrease 1 Increase" at bounding box center [698, 213] width 131 height 31
drag, startPoint x: 636, startPoint y: 219, endPoint x: 653, endPoint y: 219, distance: 16.9
click at [658, 219] on input "range" at bounding box center [698, 220] width 131 height 3
drag, startPoint x: 638, startPoint y: 219, endPoint x: 703, endPoint y: 216, distance: 64.8
type input "2"
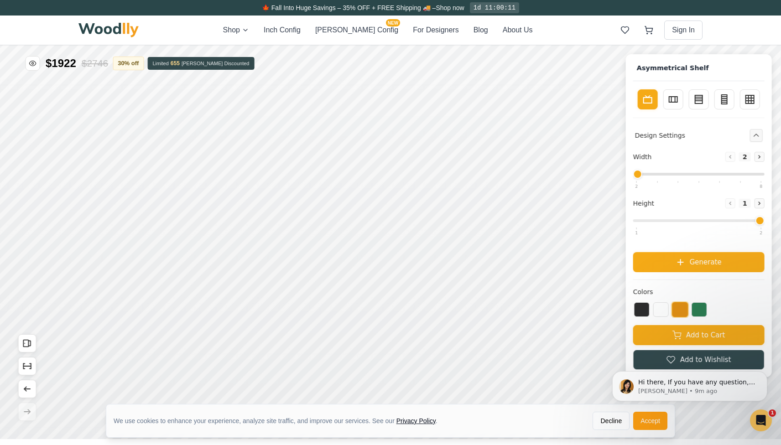
click at [705, 219] on input "range" at bounding box center [698, 220] width 131 height 3
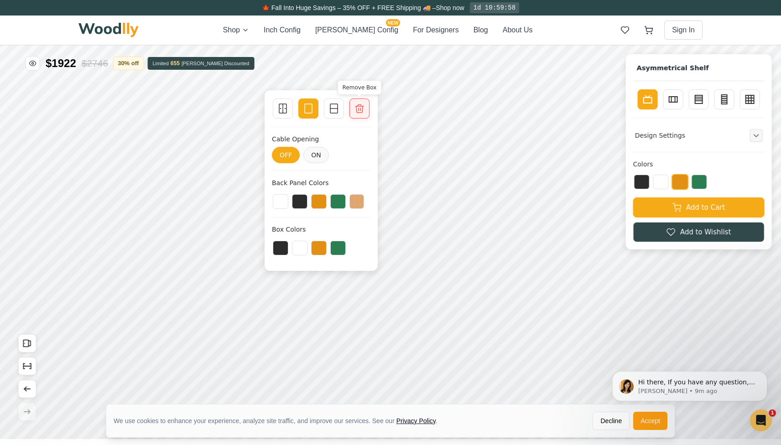
click at [364, 104] on icon at bounding box center [359, 108] width 11 height 11
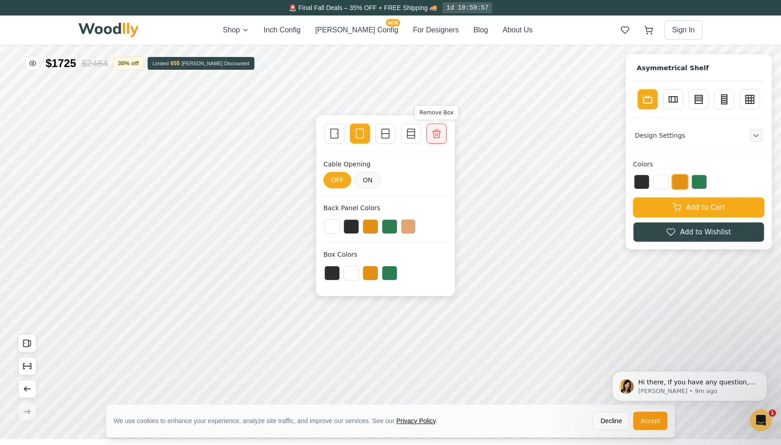
click at [433, 133] on icon at bounding box center [436, 133] width 11 height 11
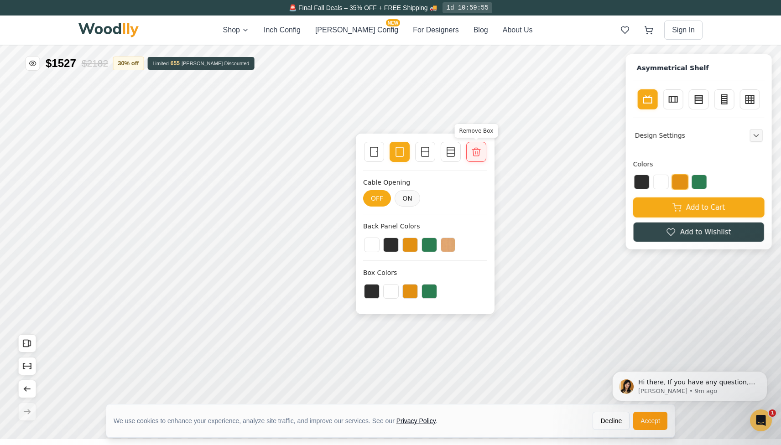
click at [475, 152] on icon at bounding box center [476, 152] width 8 height 8
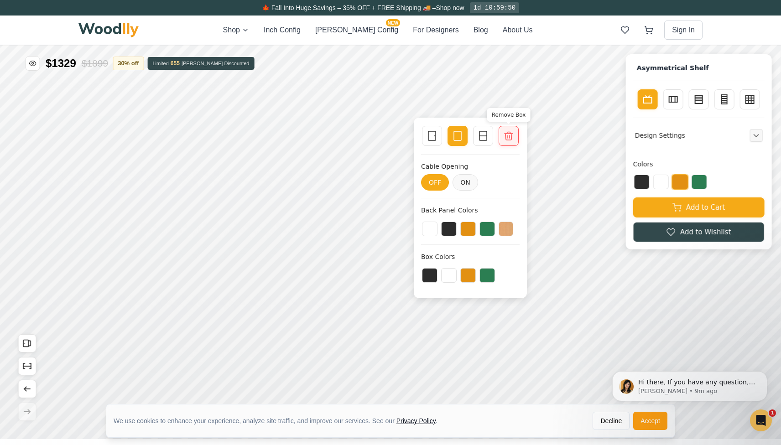
click at [510, 134] on icon at bounding box center [508, 135] width 11 height 11
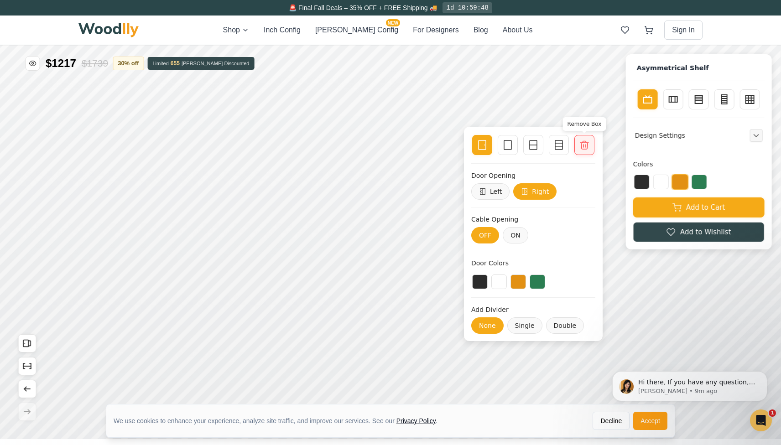
click at [584, 144] on icon at bounding box center [584, 145] width 11 height 11
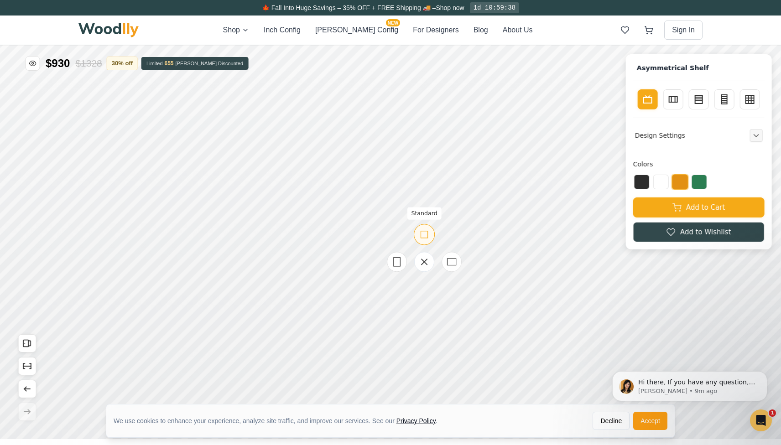
click at [424, 239] on icon at bounding box center [423, 234] width 11 height 11
click at [512, 263] on div "Wide" at bounding box center [505, 261] width 21 height 21
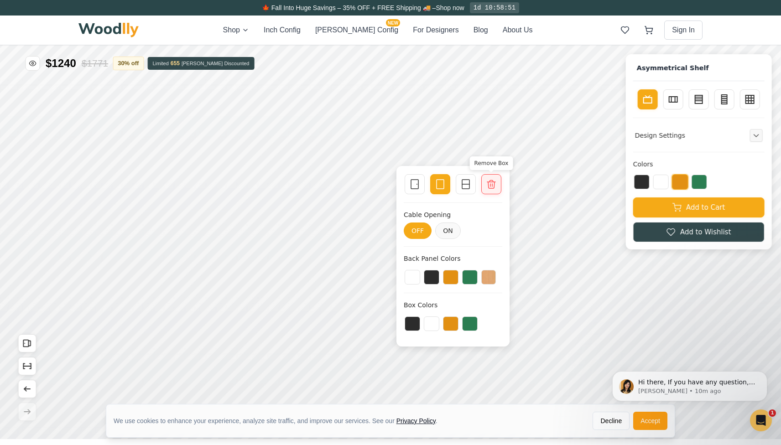
click at [494, 182] on icon at bounding box center [491, 184] width 11 height 11
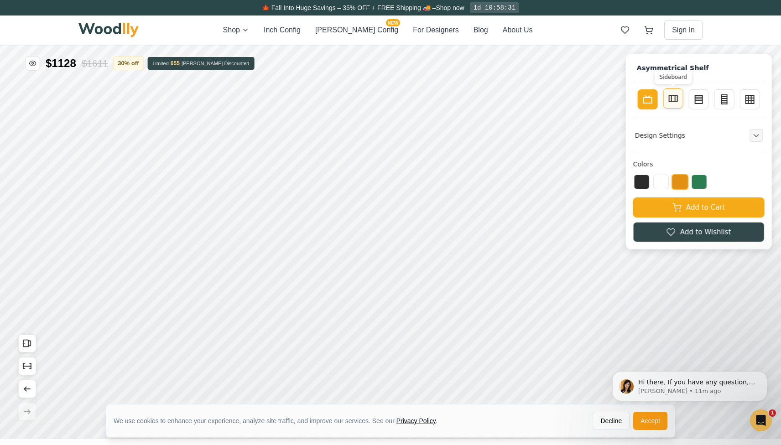
click at [677, 101] on rect at bounding box center [673, 98] width 8 height 5
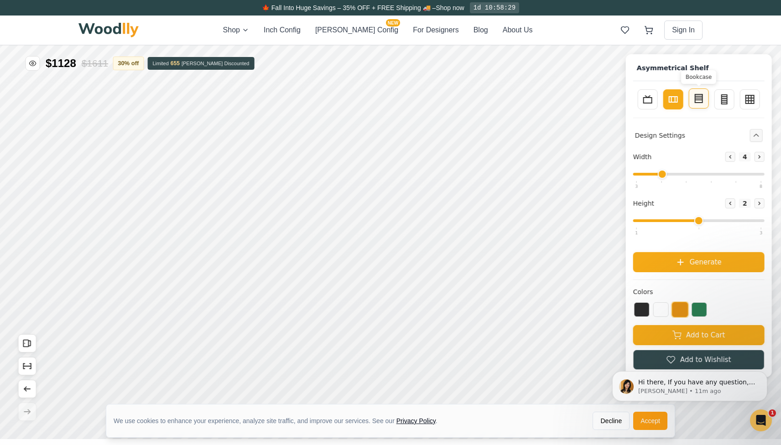
click at [704, 100] on icon at bounding box center [698, 98] width 11 height 11
type input "3"
type input "4"
click at [722, 103] on rect at bounding box center [724, 98] width 5 height 9
type input "2"
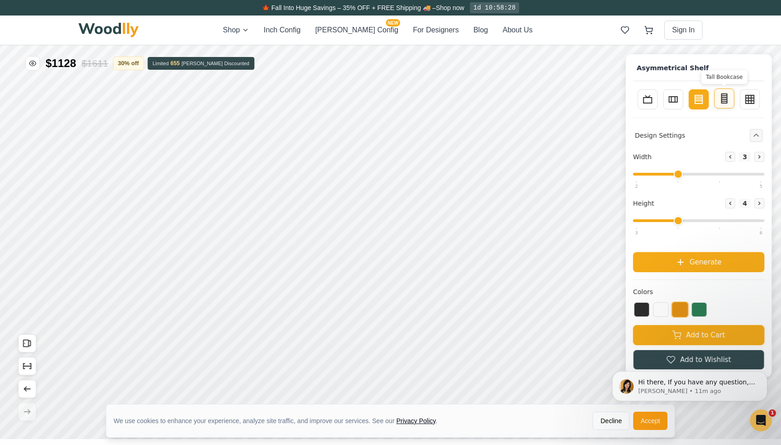
type input "5"
click at [744, 99] on icon at bounding box center [749, 98] width 11 height 11
type input "4"
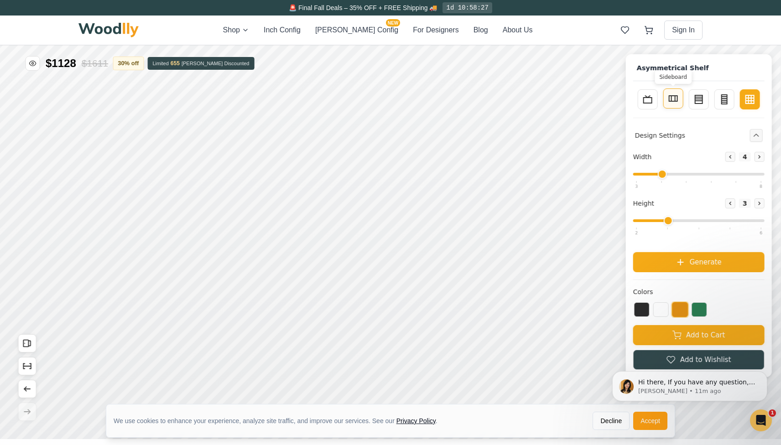
click at [678, 99] on icon at bounding box center [673, 98] width 11 height 11
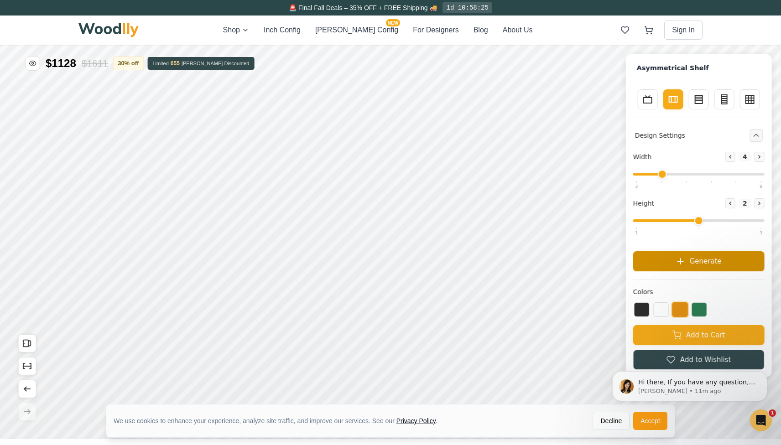
click at [695, 265] on span "Generate" at bounding box center [706, 261] width 32 height 10
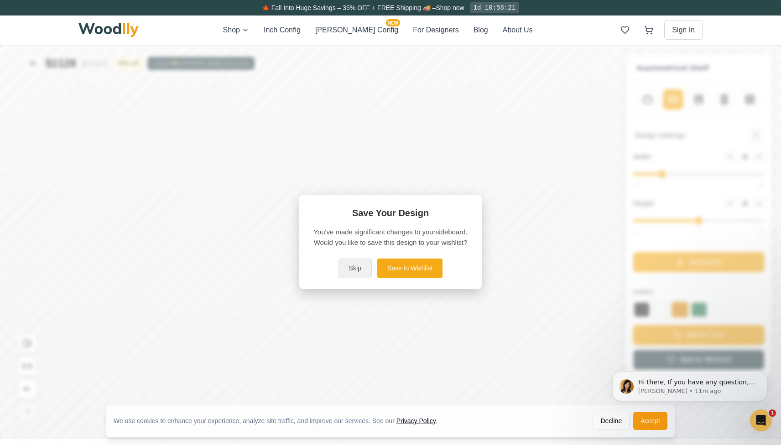
click at [363, 270] on button "Skip" at bounding box center [354, 269] width 33 height 20
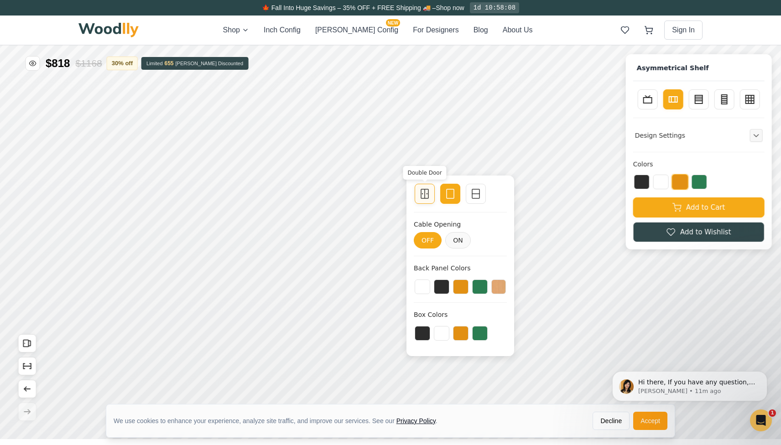
click at [423, 198] on icon at bounding box center [424, 193] width 11 height 11
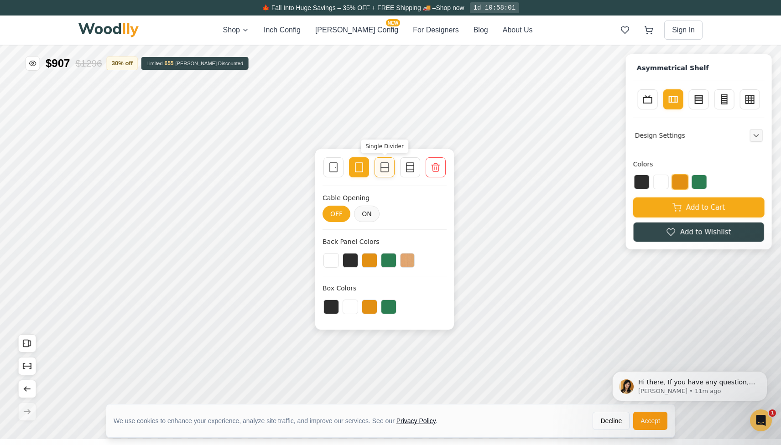
click at [385, 169] on icon at bounding box center [384, 167] width 11 height 11
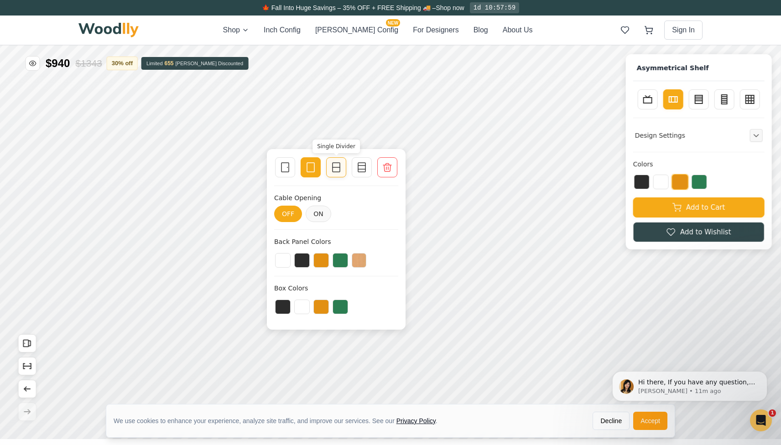
click at [333, 170] on rect at bounding box center [336, 167] width 7 height 9
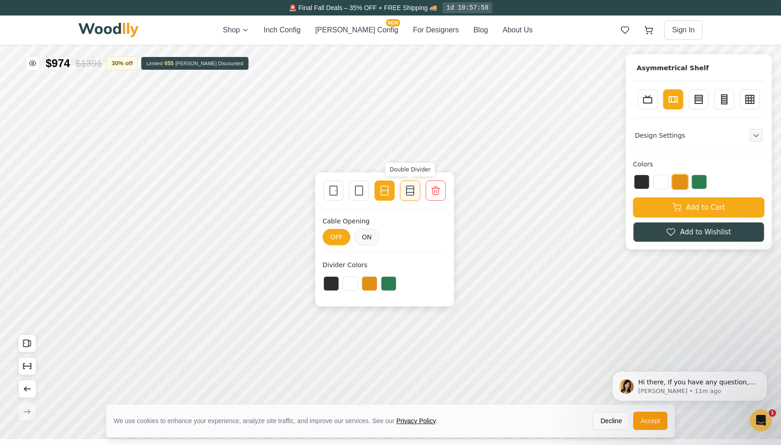
click at [408, 188] on icon at bounding box center [410, 190] width 11 height 11
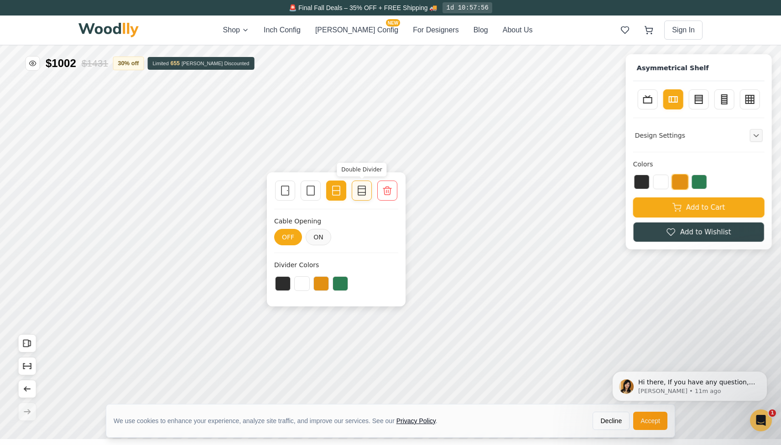
click at [366, 187] on icon at bounding box center [361, 190] width 11 height 11
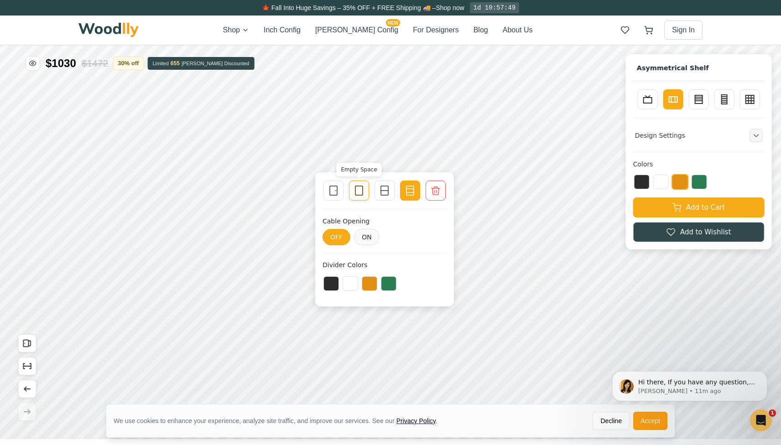
click at [357, 191] on icon at bounding box center [358, 190] width 11 height 11
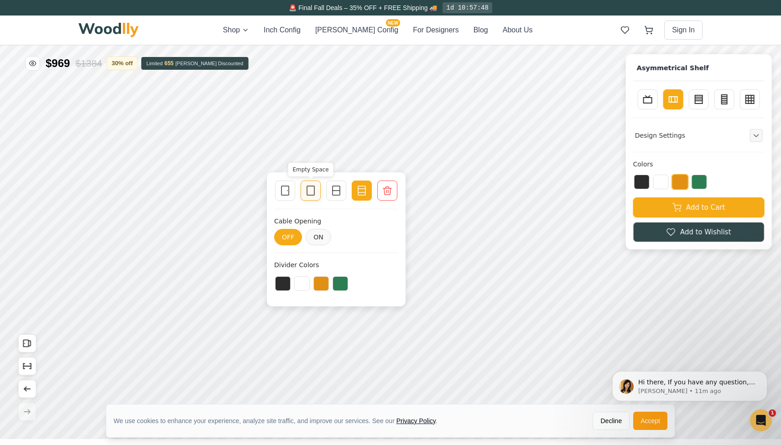
click at [316, 190] on icon at bounding box center [310, 190] width 11 height 11
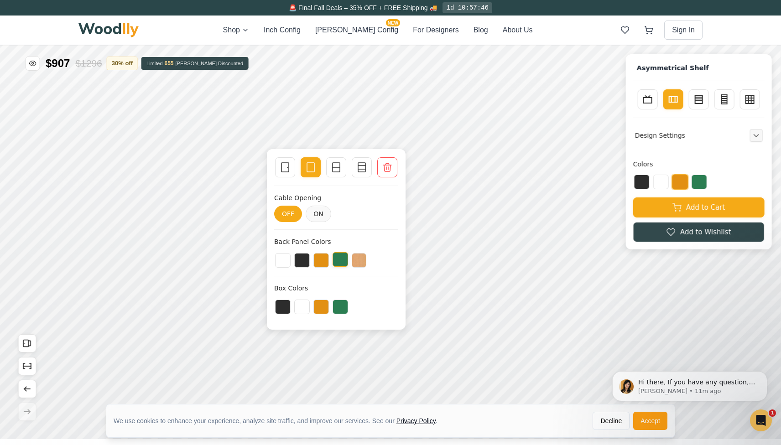
click at [341, 261] on button at bounding box center [341, 259] width 16 height 15
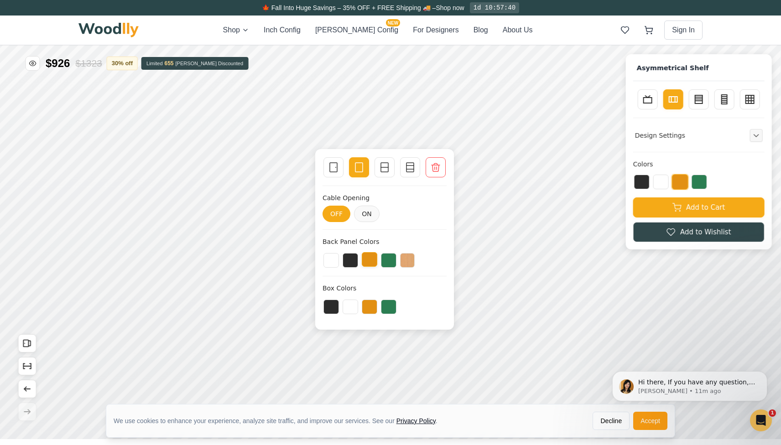
click at [374, 260] on button at bounding box center [370, 259] width 16 height 15
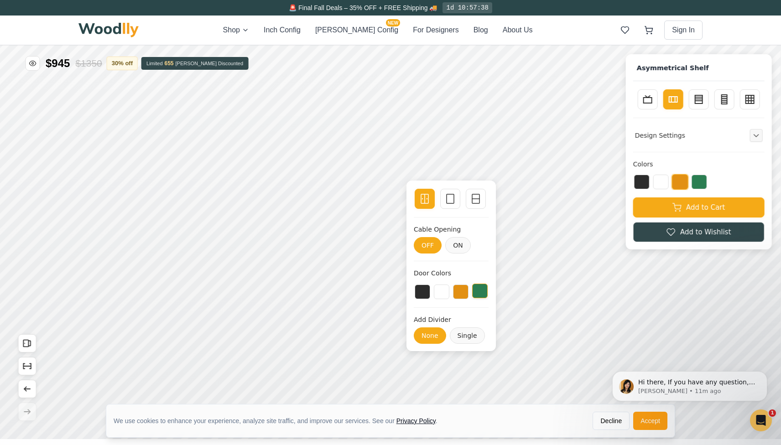
click at [475, 291] on button at bounding box center [480, 291] width 16 height 15
click at [463, 339] on button "Single" at bounding box center [466, 335] width 35 height 16
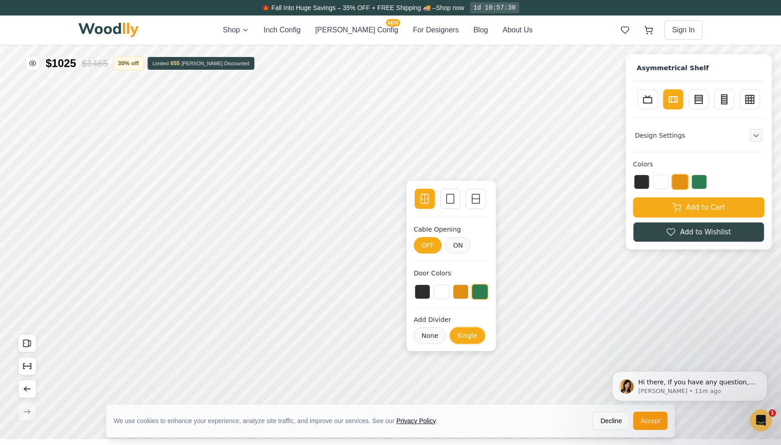
click at [463, 339] on button "Single" at bounding box center [466, 335] width 35 height 16
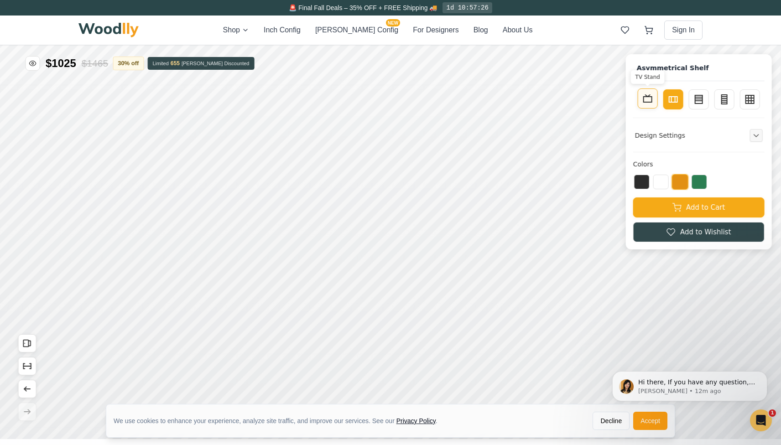
click at [648, 101] on icon at bounding box center [647, 98] width 11 height 11
type input "1"
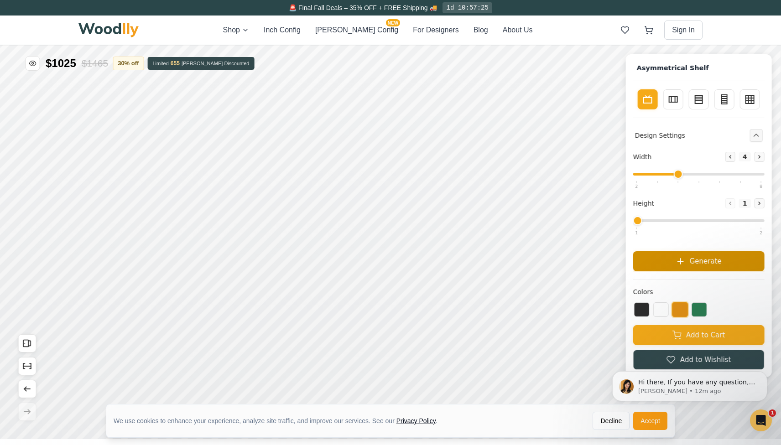
click at [699, 260] on span "Generate" at bounding box center [706, 261] width 32 height 10
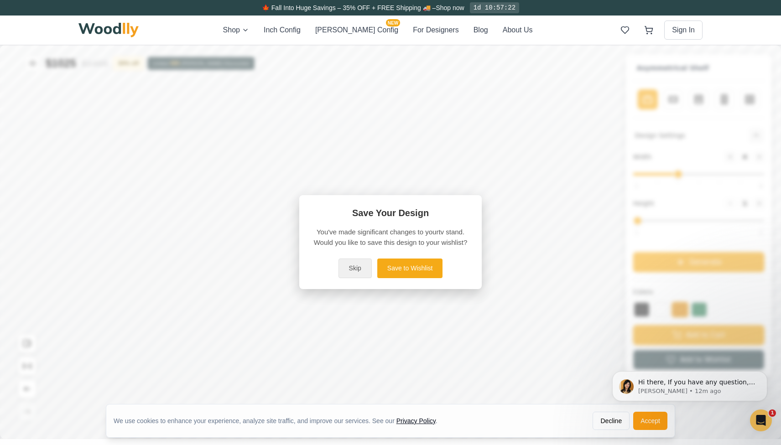
click at [350, 269] on button "Skip" at bounding box center [354, 269] width 33 height 20
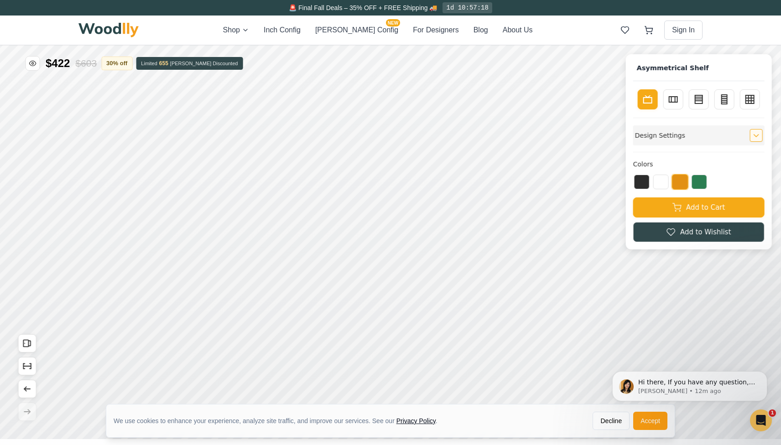
click at [754, 136] on icon "Expand controls" at bounding box center [756, 135] width 6 height 6
click at [701, 184] on button at bounding box center [699, 181] width 16 height 15
click at [678, 183] on button at bounding box center [680, 181] width 16 height 15
click at [660, 182] on button at bounding box center [661, 181] width 16 height 15
click at [683, 182] on button at bounding box center [680, 181] width 16 height 15
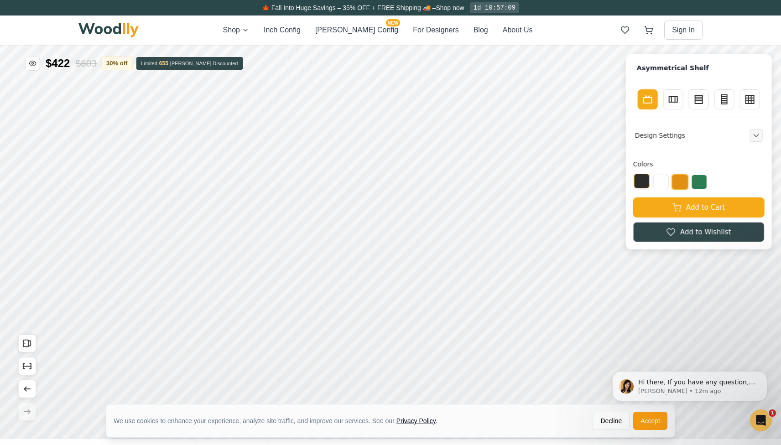
click at [643, 184] on button at bounding box center [642, 181] width 16 height 15
click at [421, 30] on button "For Designers" at bounding box center [436, 30] width 46 height 11
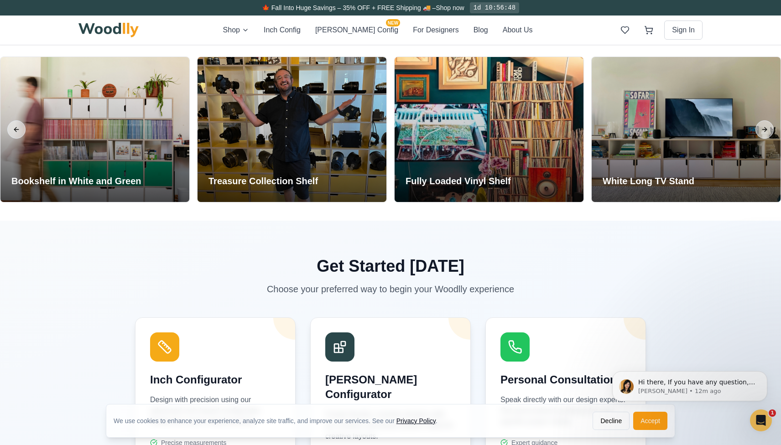
scroll to position [2780, 0]
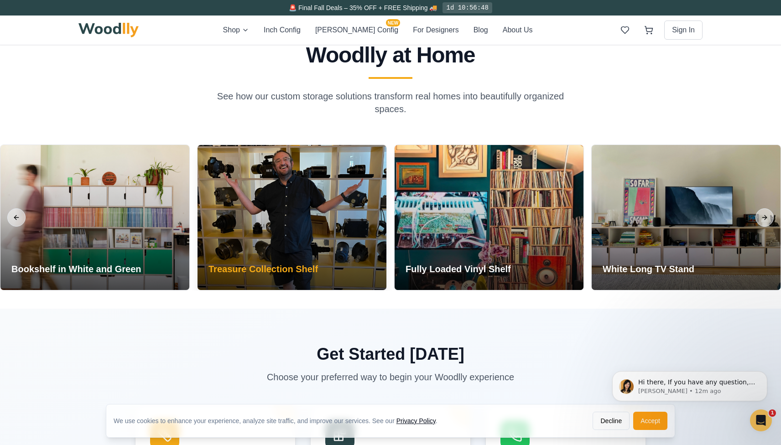
click at [272, 180] on div at bounding box center [291, 217] width 189 height 145
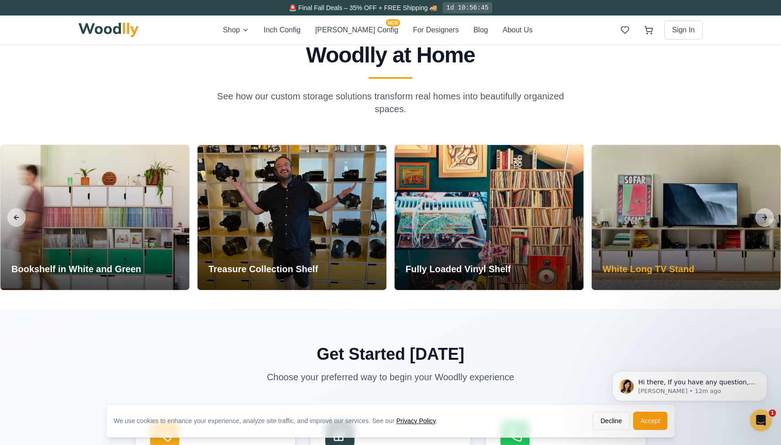
click at [708, 202] on div at bounding box center [686, 217] width 189 height 145
click at [659, 263] on h3 "White Long TV Stand" at bounding box center [649, 269] width 92 height 13
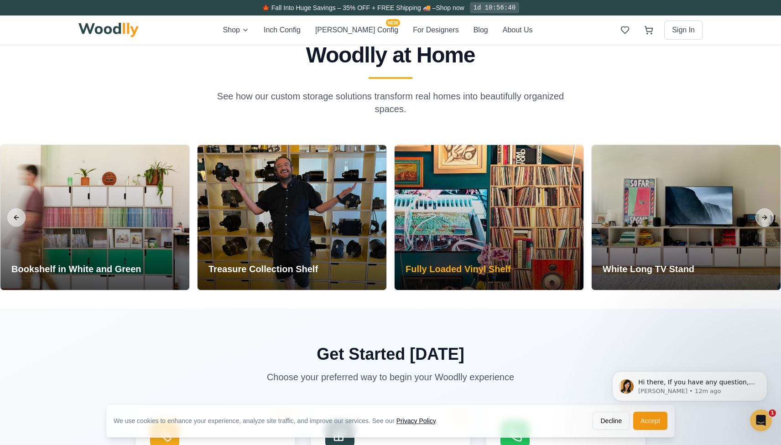
click at [437, 231] on div at bounding box center [489, 217] width 189 height 145
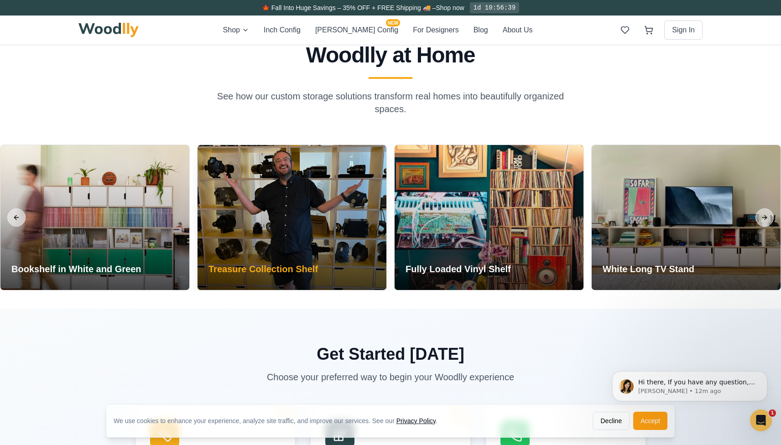
click at [295, 198] on div at bounding box center [291, 217] width 189 height 145
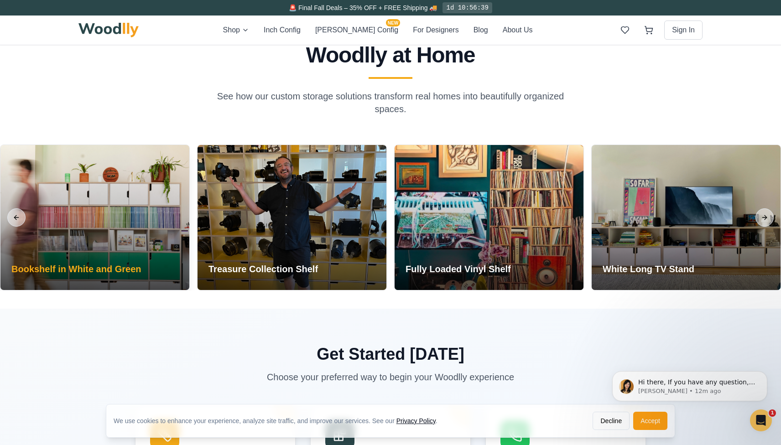
click at [128, 269] on div "Bookshelf in White and Green" at bounding box center [75, 271] width 151 height 38
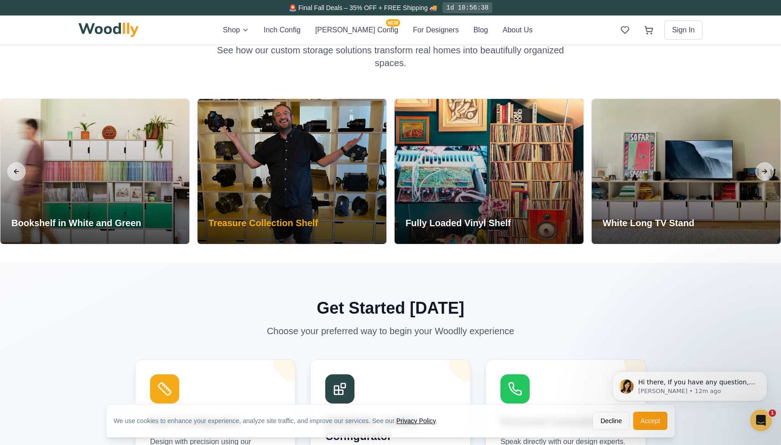
scroll to position [2827, 0]
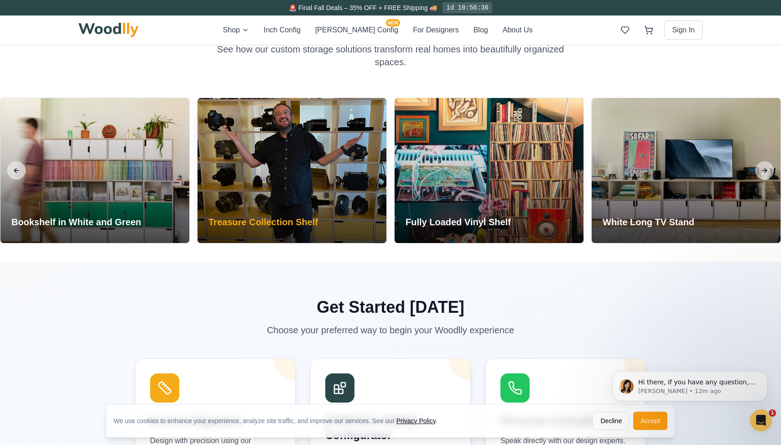
click at [303, 216] on h3 "Treasure Collection Shelf" at bounding box center [262, 222] width 109 height 13
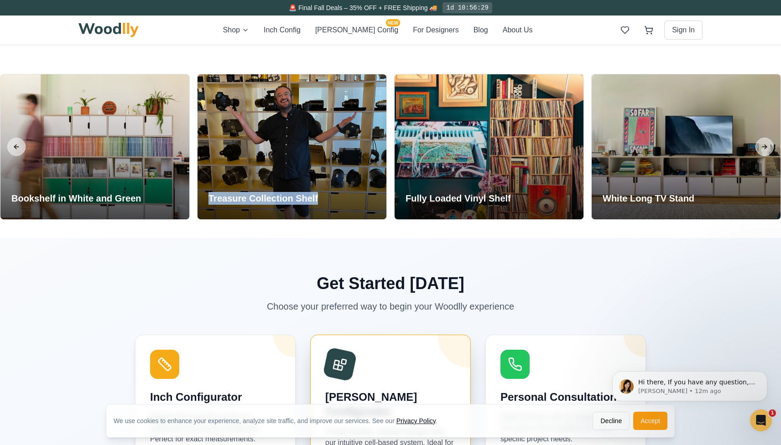
scroll to position [2754, 0]
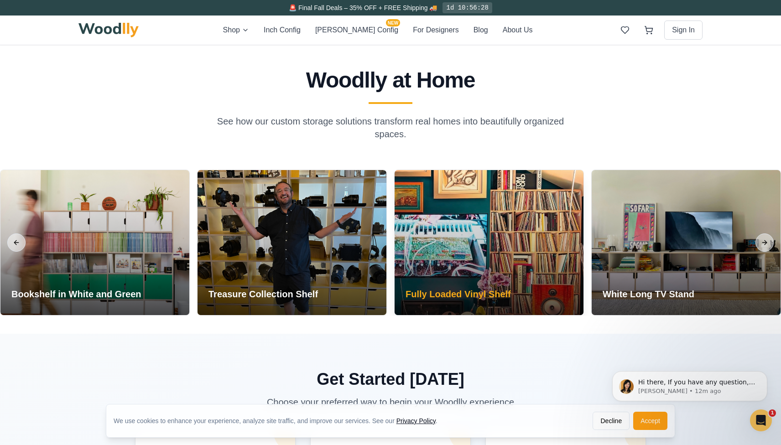
click at [448, 246] on div at bounding box center [489, 242] width 189 height 145
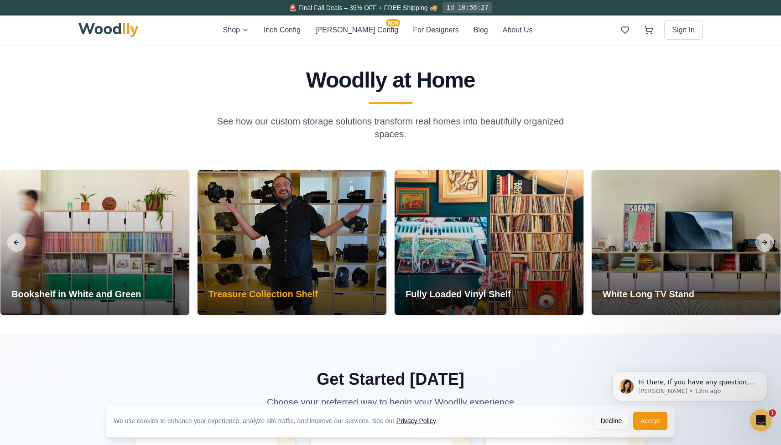
click at [300, 288] on h3 "Treasure Collection Shelf" at bounding box center [262, 294] width 109 height 13
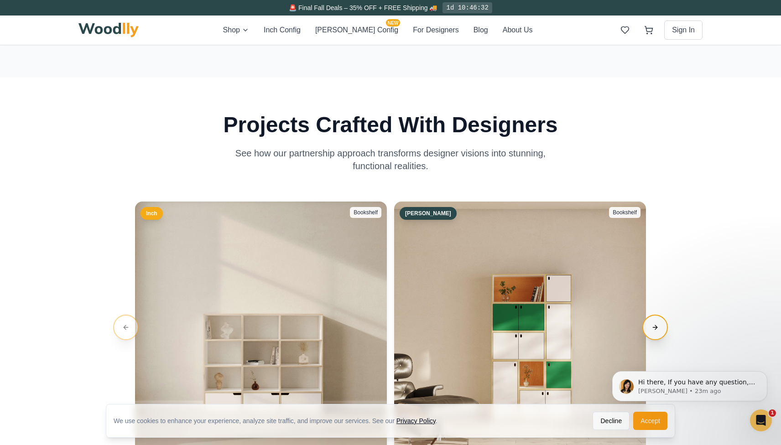
scroll to position [1324, 0]
